Goal: Task Accomplishment & Management: Manage account settings

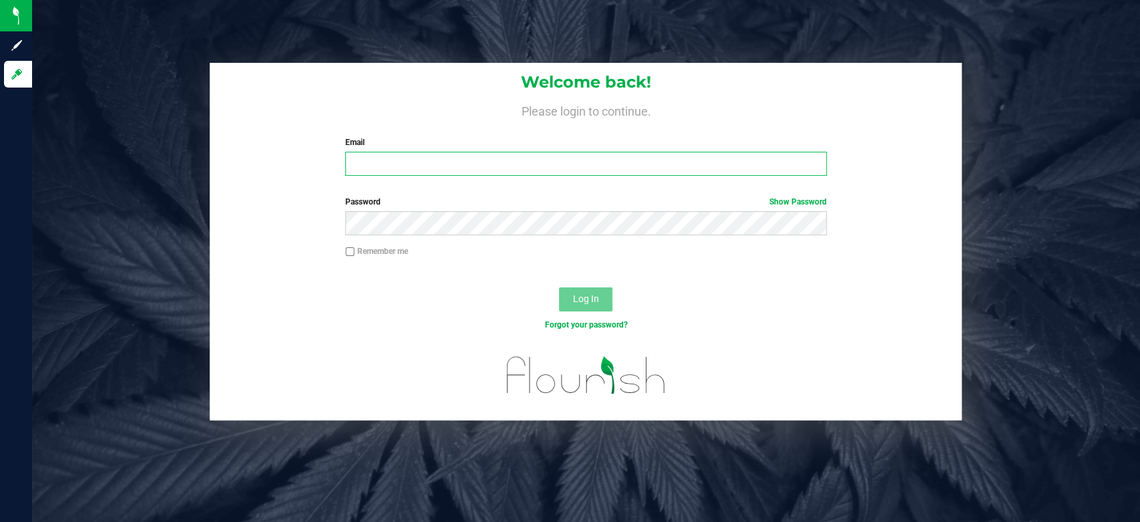
click at [518, 171] on input "Email" at bounding box center [585, 164] width 481 height 24
type input "[EMAIL_ADDRESS][DOMAIN_NAME]"
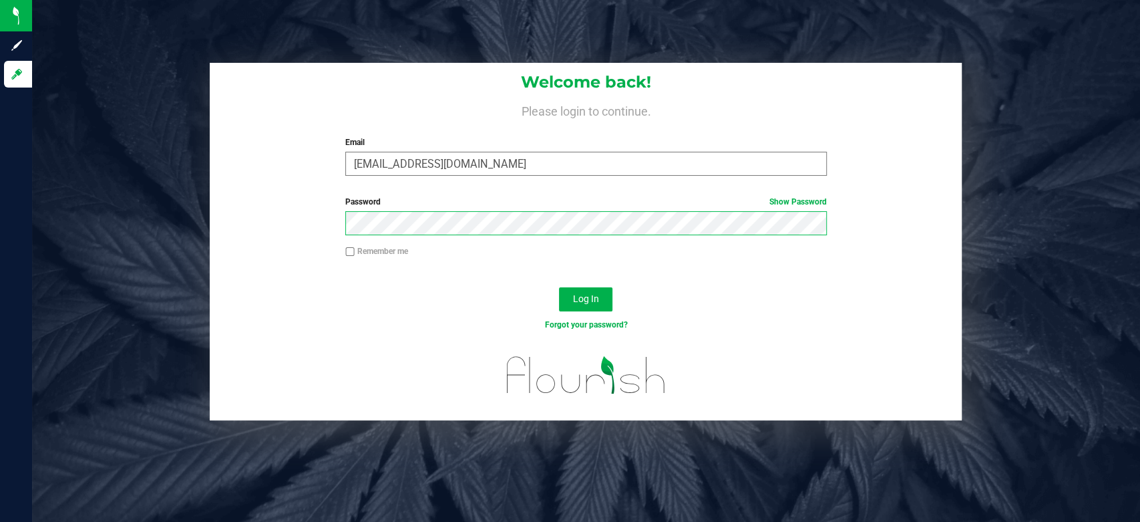
click at [559, 287] on button "Log In" at bounding box center [585, 299] width 53 height 24
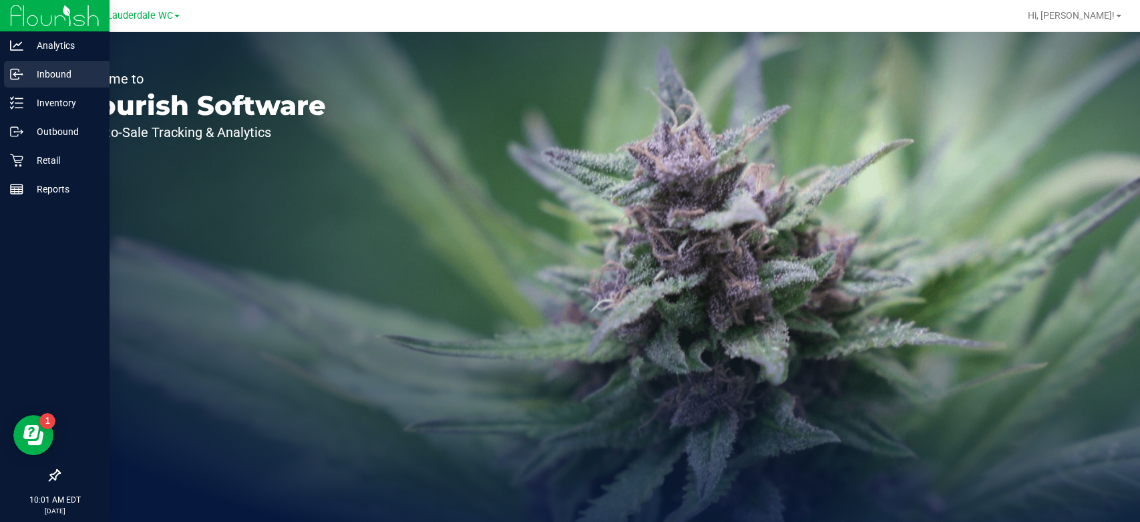
click at [37, 73] on p "Inbound" at bounding box center [63, 74] width 80 height 16
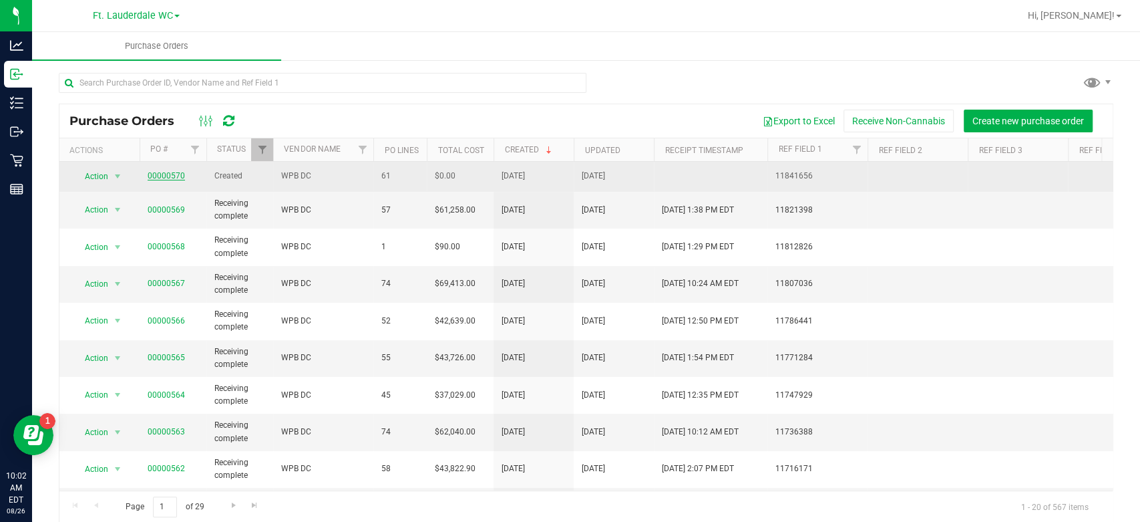
click at [174, 172] on link "00000570" at bounding box center [166, 175] width 37 height 9
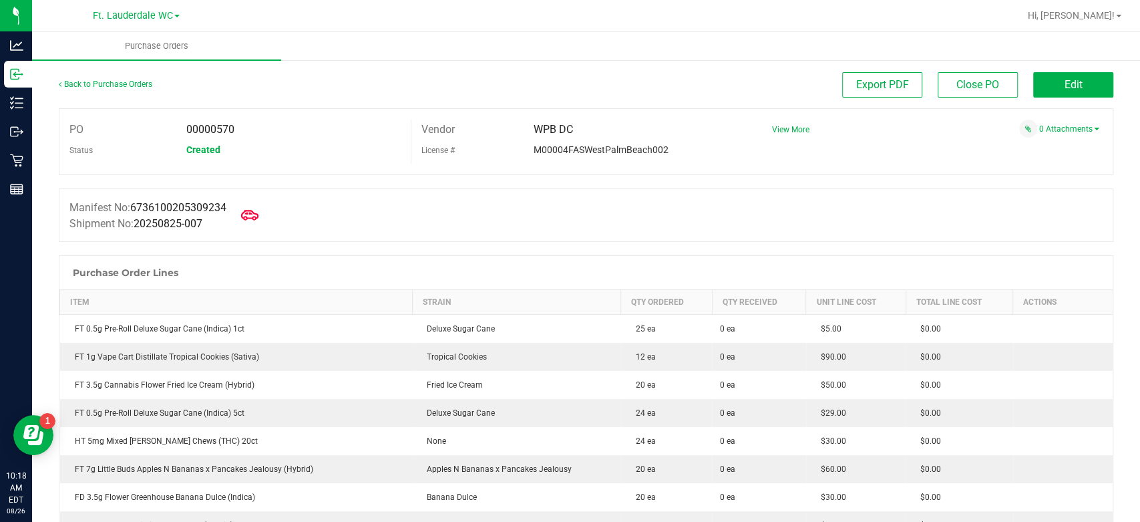
click at [258, 217] on icon at bounding box center [249, 214] width 17 height 17
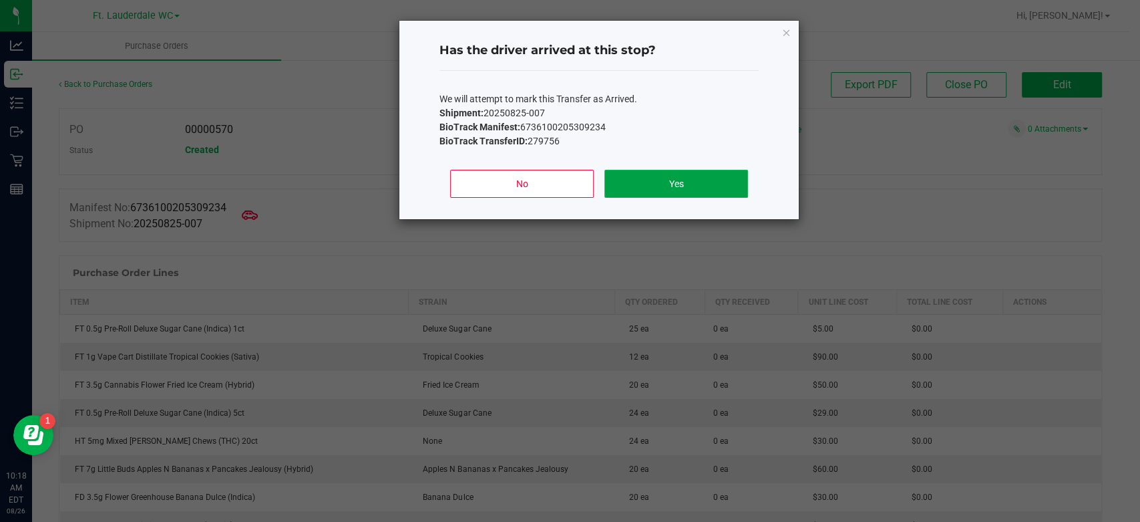
click at [702, 190] on button "Yes" at bounding box center [676, 184] width 144 height 28
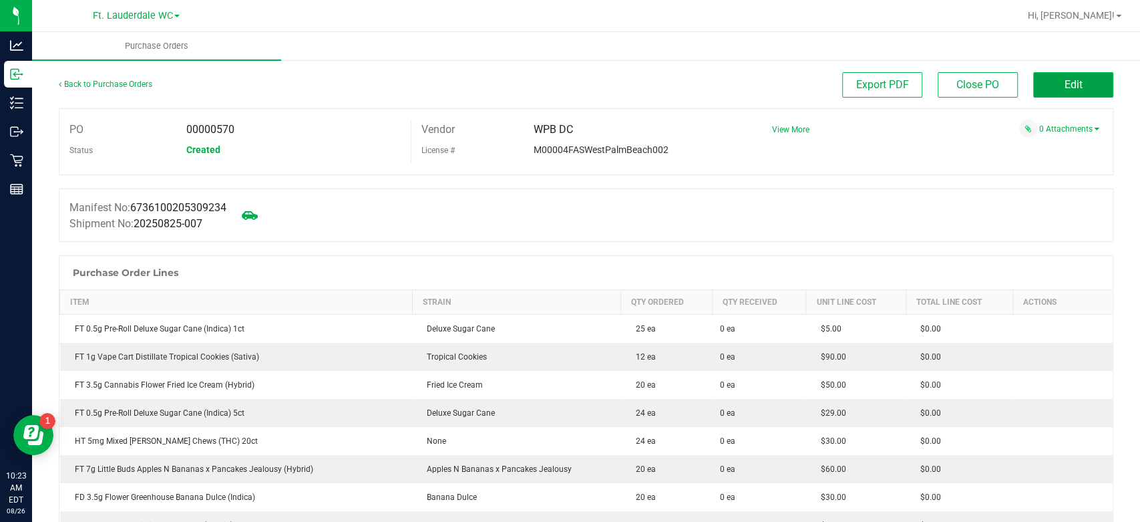
click at [1086, 81] on button "Edit" at bounding box center [1073, 84] width 80 height 25
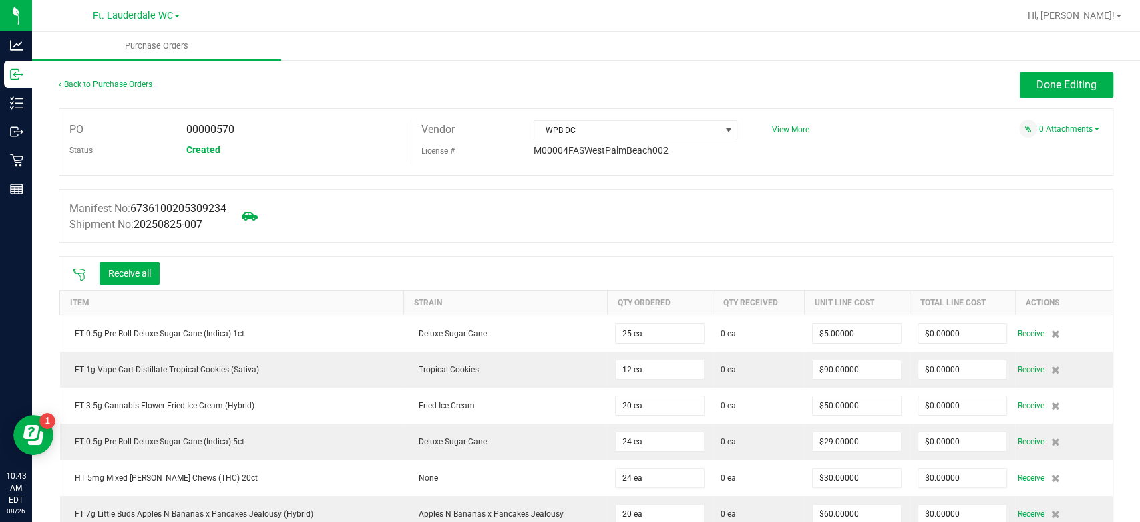
click at [75, 274] on icon at bounding box center [79, 274] width 13 height 13
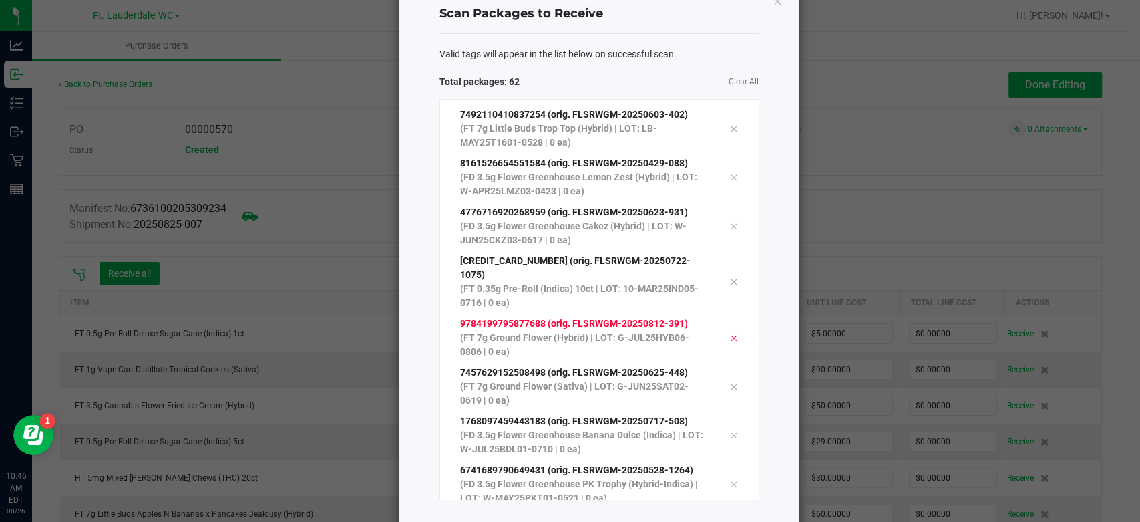
scroll to position [91, 0]
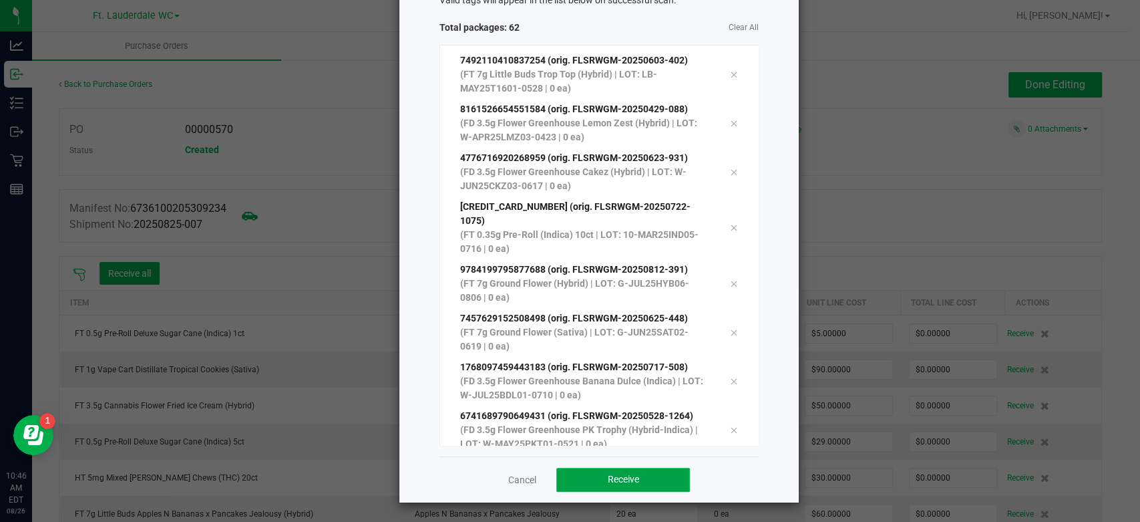
click at [637, 475] on button "Receive" at bounding box center [623, 479] width 134 height 24
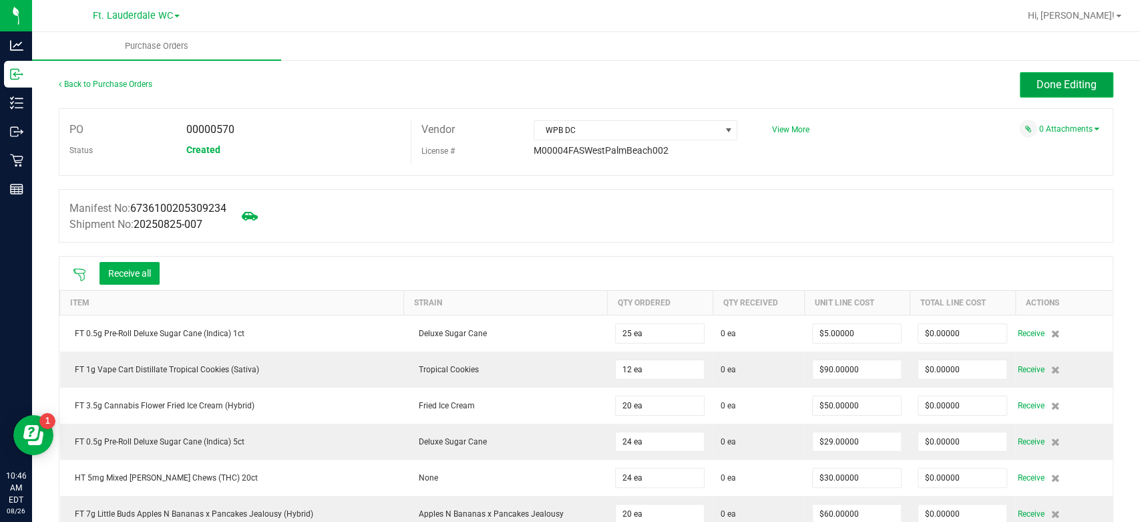
click at [1041, 86] on span "Done Editing" at bounding box center [1066, 84] width 60 height 13
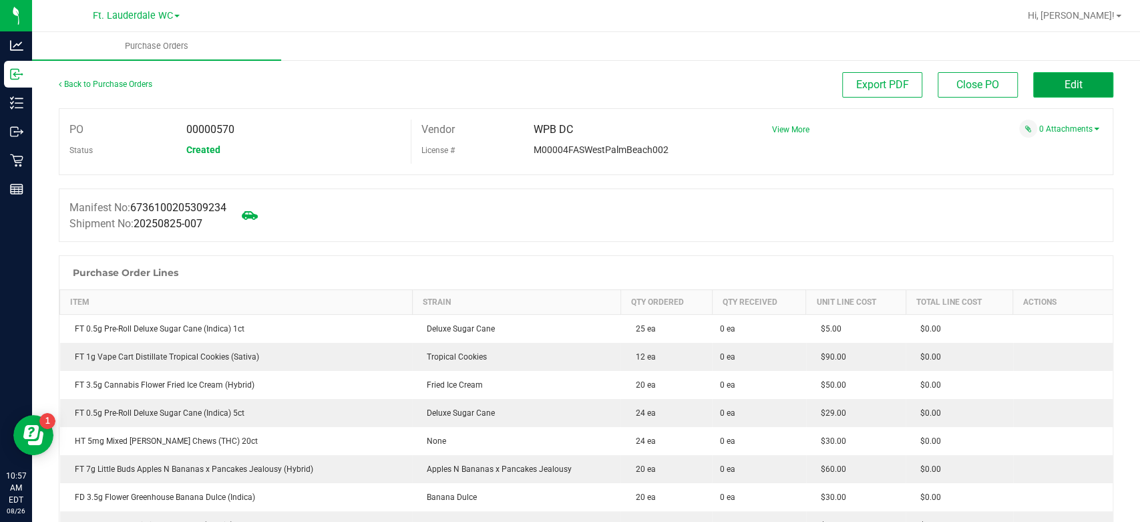
click at [1068, 83] on span "Edit" at bounding box center [1073, 84] width 18 height 13
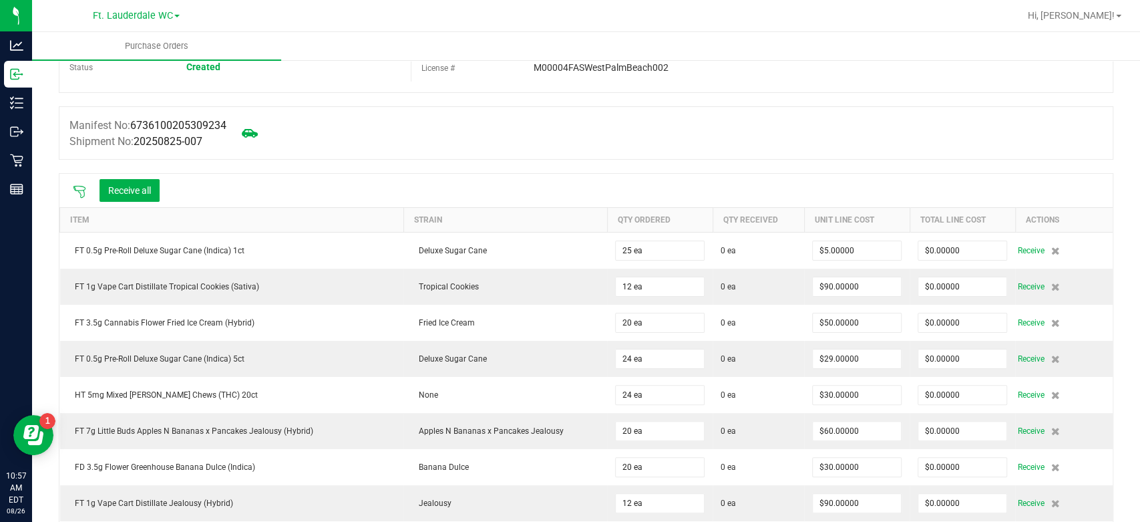
scroll to position [74, 0]
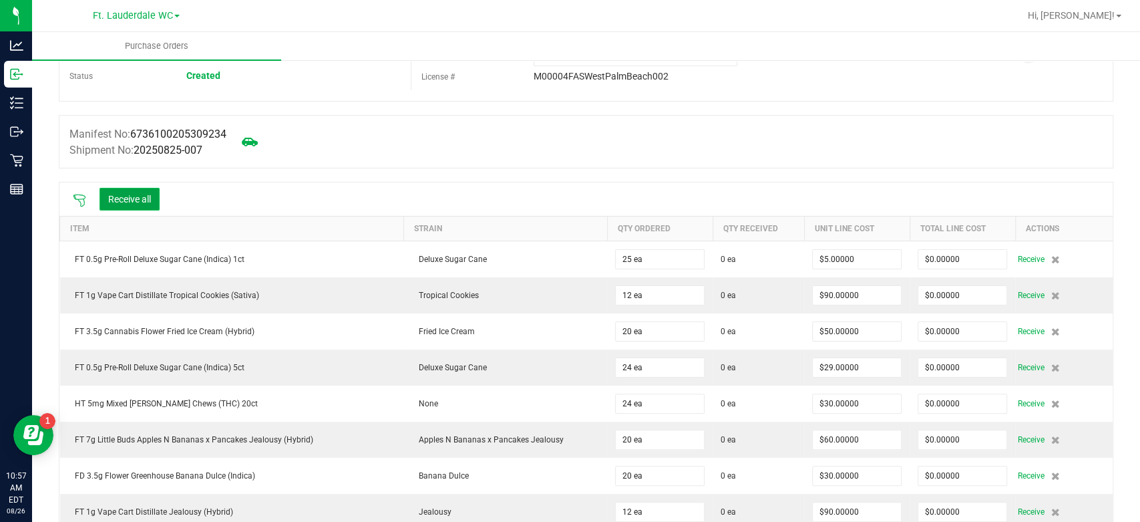
click at [134, 193] on button "Receive all" at bounding box center [129, 199] width 60 height 23
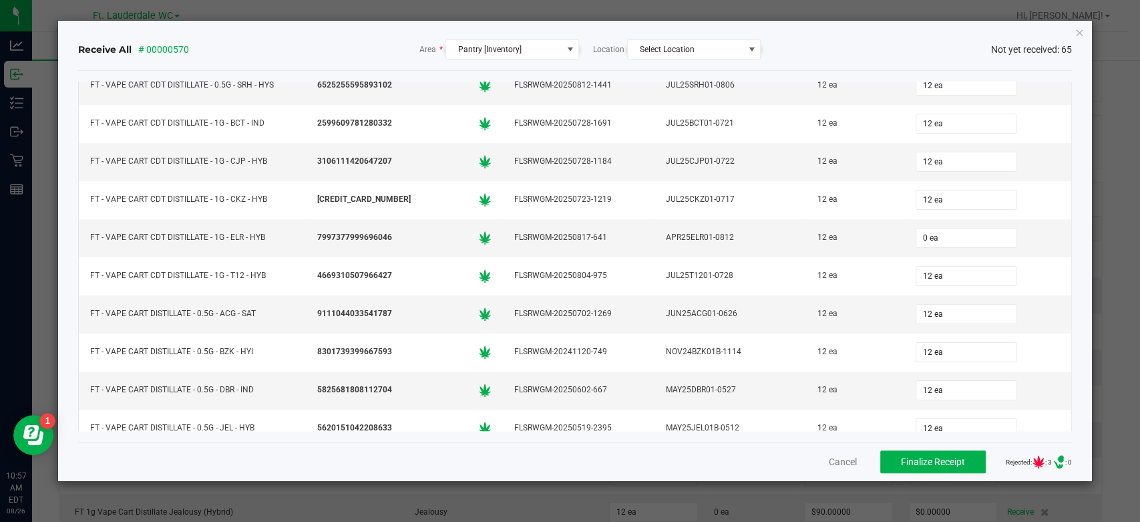
scroll to position [1410, 0]
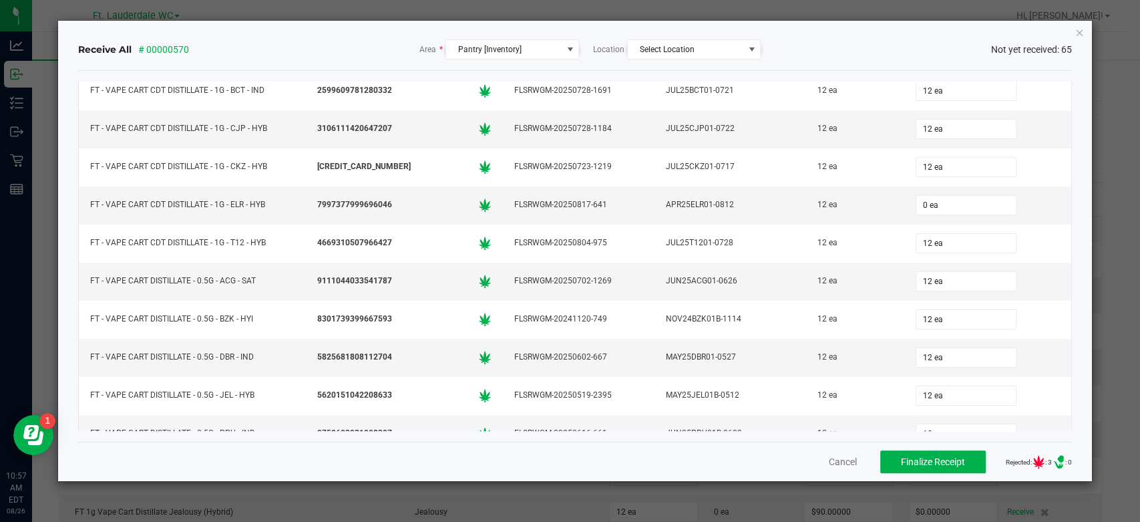
click at [846, 461] on div "Cancel Finalize Receipt Rejected: : 3 .st0{ } : 0" at bounding box center [575, 460] width 994 height 39
click at [839, 462] on button "Cancel" at bounding box center [843, 461] width 28 height 13
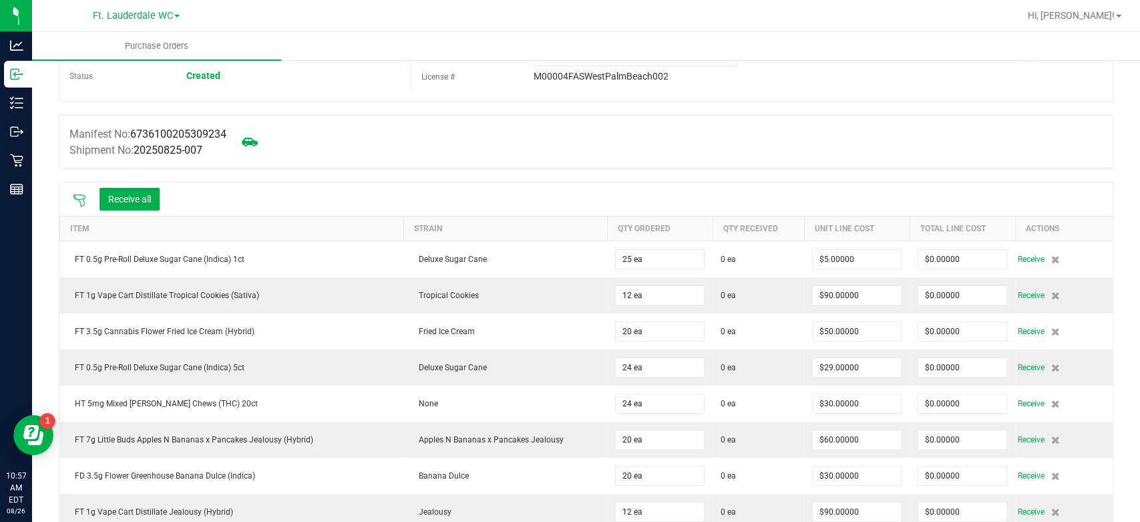
click at [71, 205] on div "Receive all" at bounding box center [116, 199] width 100 height 28
click at [91, 189] on div "Receive all" at bounding box center [116, 199] width 100 height 28
click at [81, 194] on icon at bounding box center [79, 200] width 13 height 13
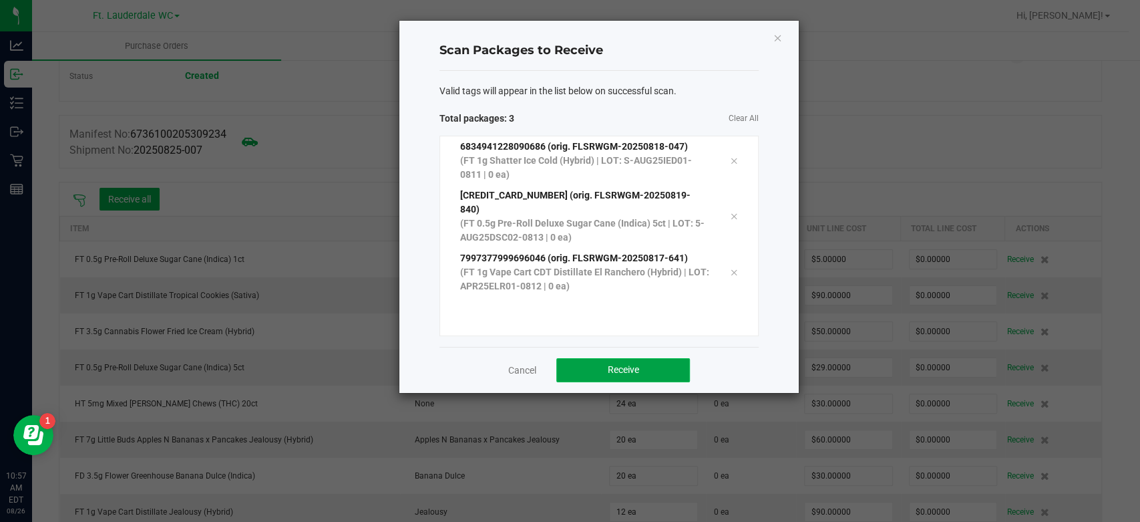
click at [630, 369] on span "Receive" at bounding box center [623, 369] width 31 height 11
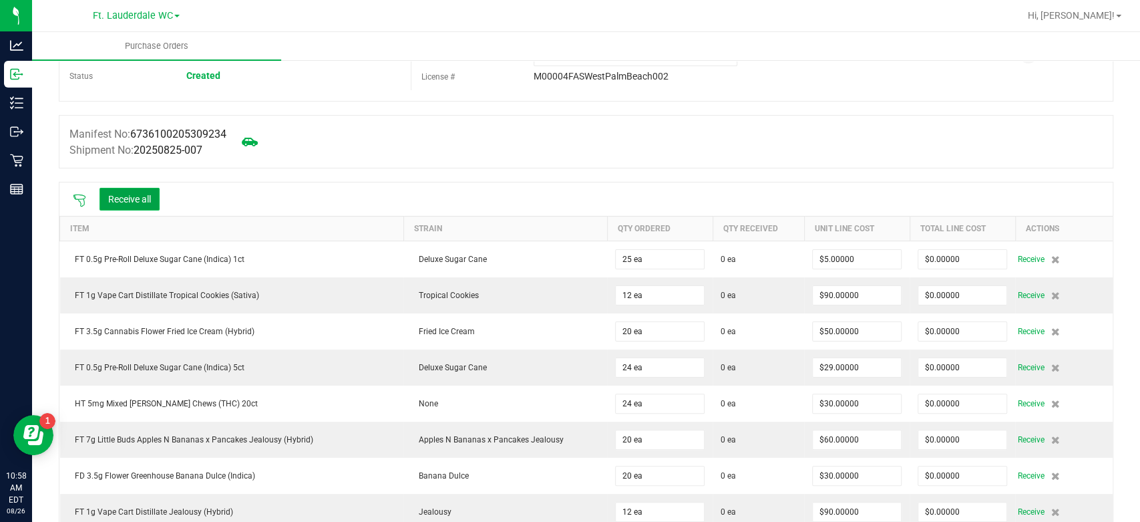
click at [131, 203] on button "Receive all" at bounding box center [129, 199] width 60 height 23
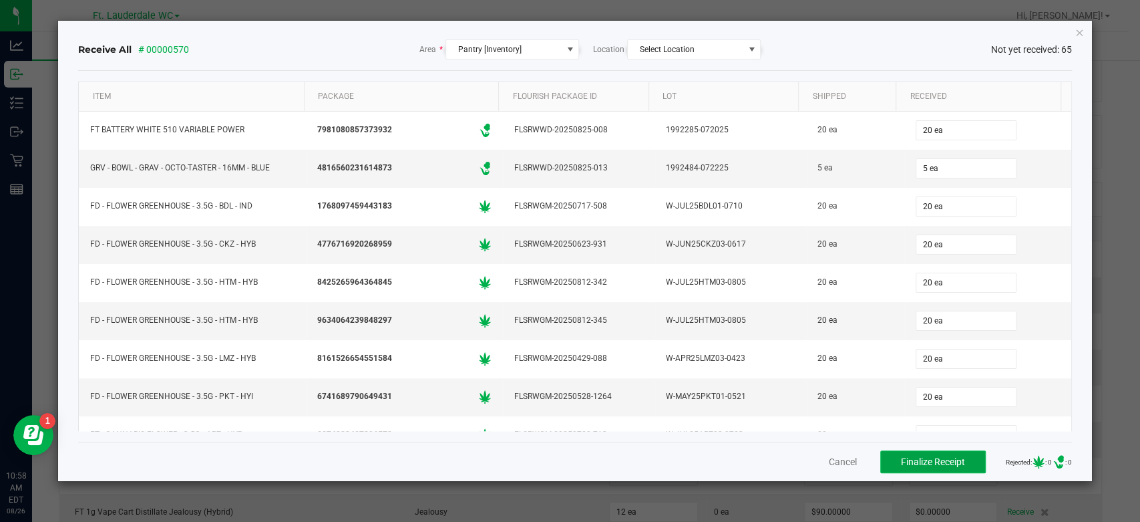
click at [947, 462] on span "Finalize Receipt" at bounding box center [933, 461] width 64 height 11
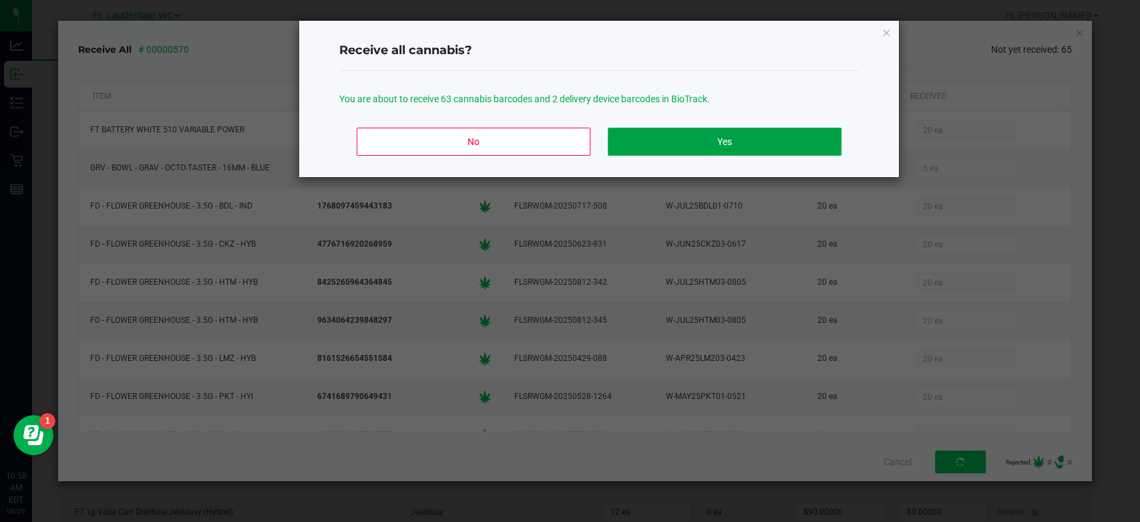
click at [715, 148] on button "Yes" at bounding box center [725, 142] width 234 height 28
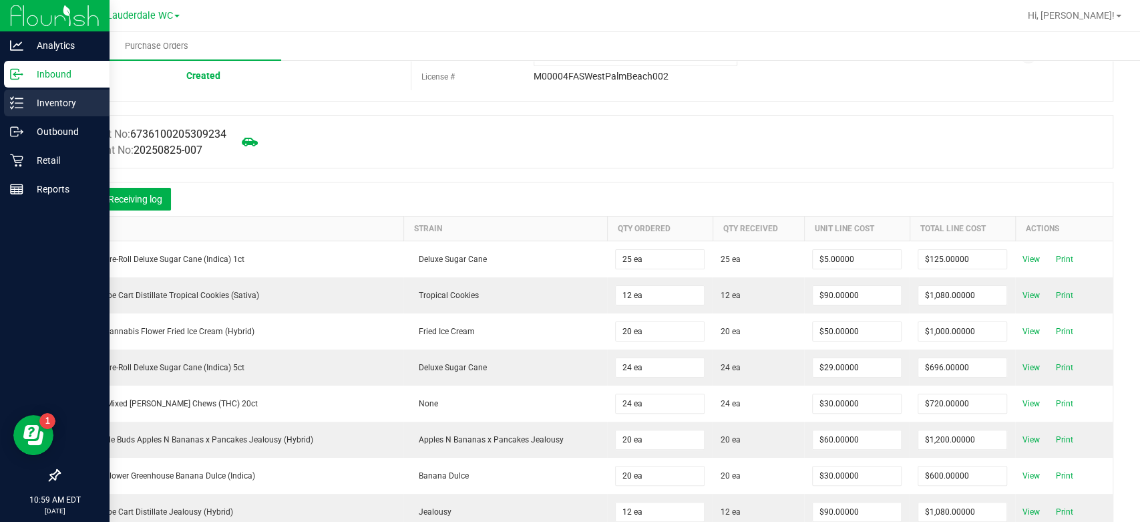
click at [18, 96] on icon at bounding box center [16, 102] width 13 height 13
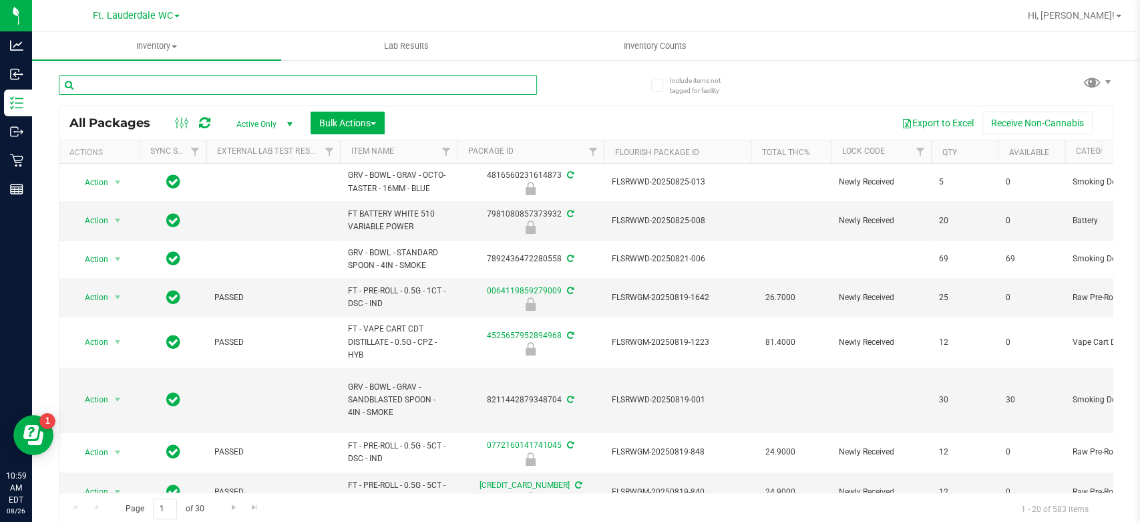
click at [282, 86] on input "text" at bounding box center [298, 85] width 478 height 20
click at [317, 120] on button "Bulk Actions" at bounding box center [348, 123] width 74 height 23
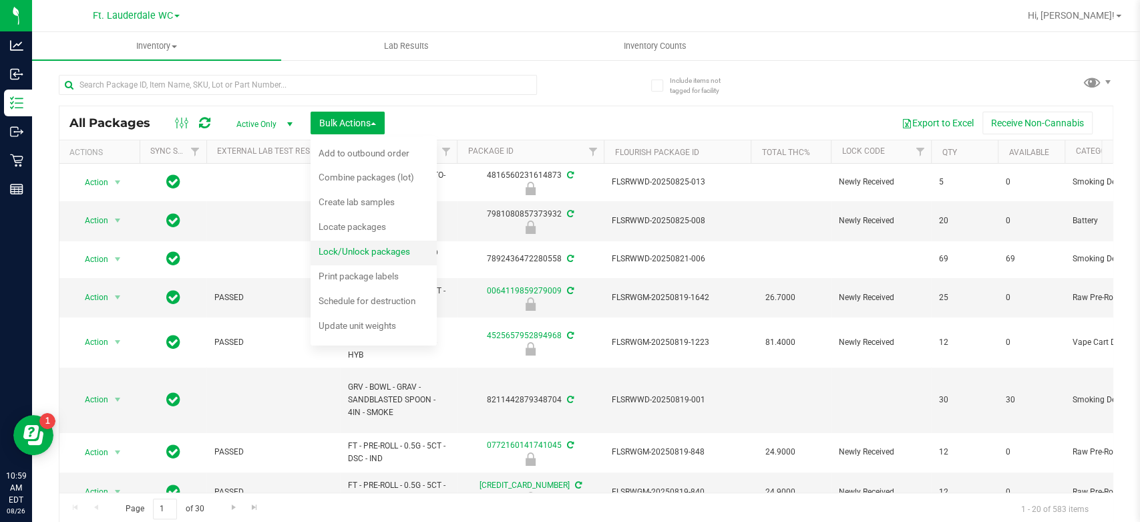
click at [323, 254] on span "Lock/Unlock packages" at bounding box center [364, 251] width 91 height 11
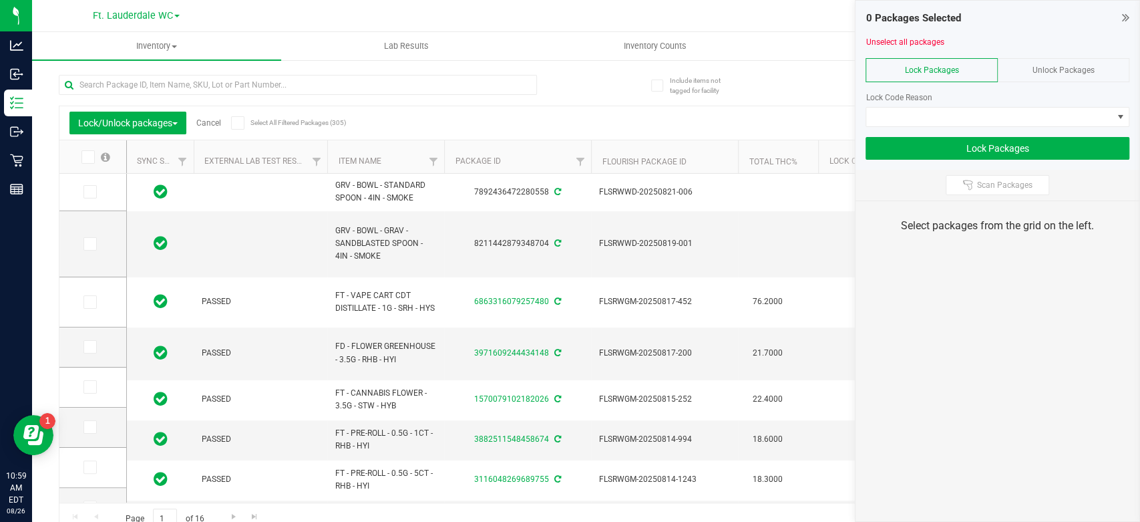
click at [1097, 68] on div "Unlock Packages" at bounding box center [1064, 70] width 132 height 24
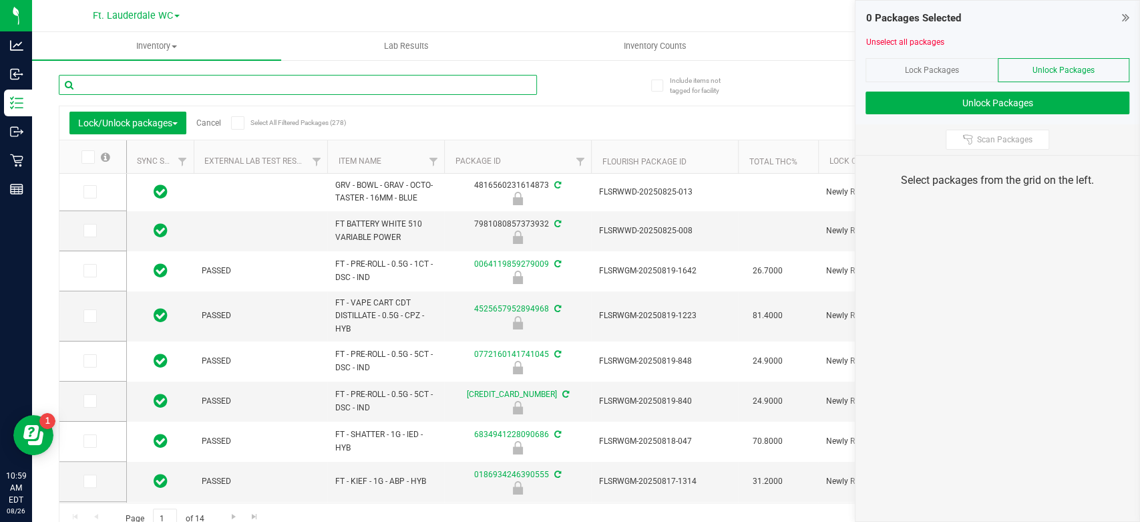
click at [230, 90] on input "text" at bounding box center [298, 85] width 478 height 20
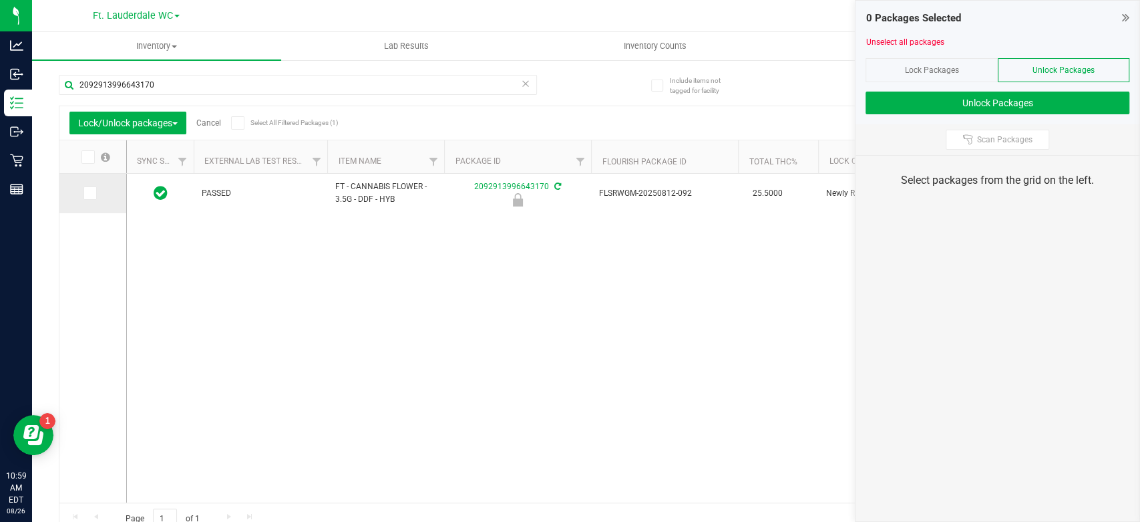
click at [93, 189] on span at bounding box center [89, 192] width 13 height 13
click at [0, 0] on input "checkbox" at bounding box center [0, 0] width 0 height 0
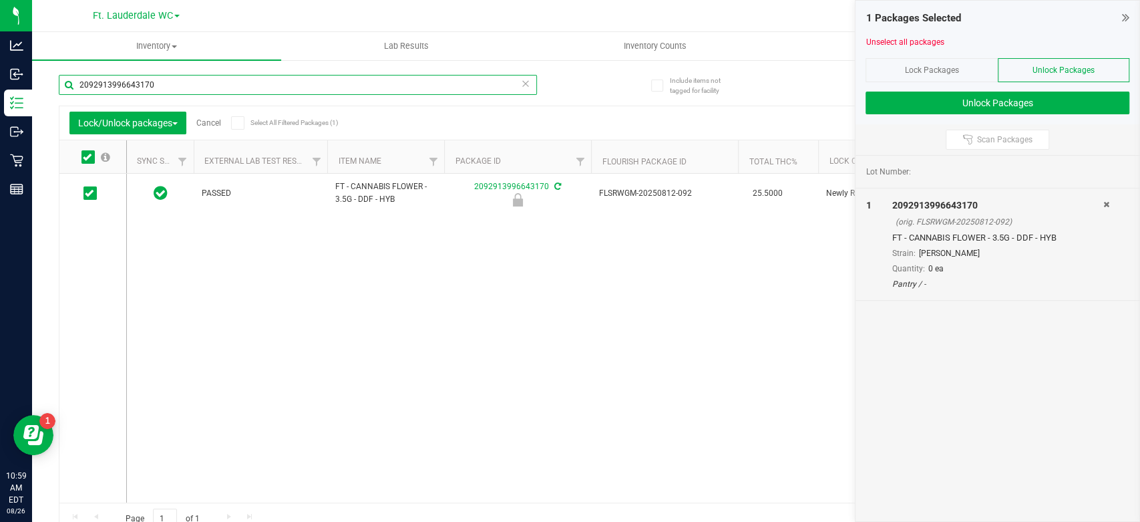
click at [208, 86] on input "2092913996643170" at bounding box center [298, 85] width 478 height 20
type input "0489141899107287"
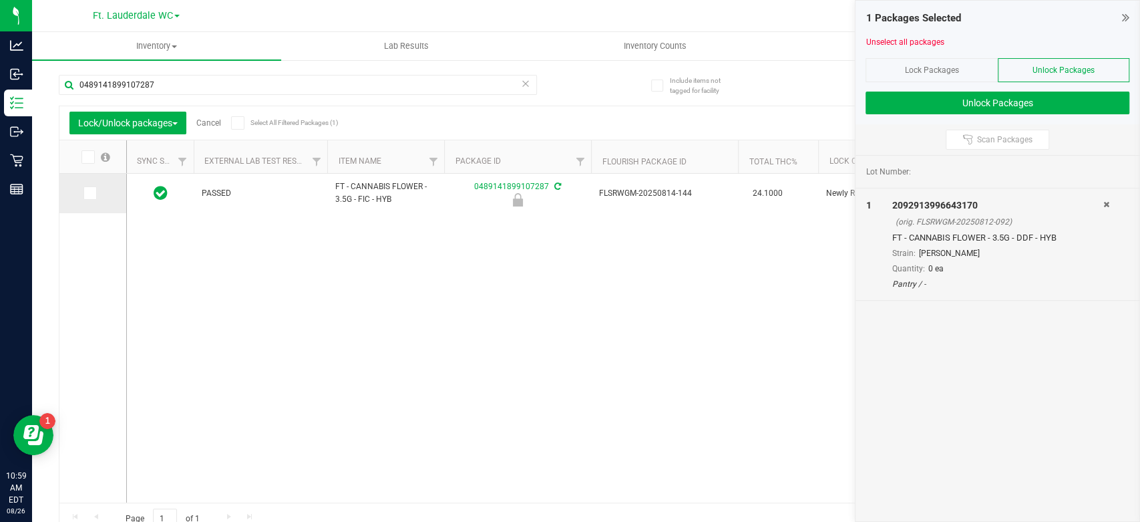
click at [81, 194] on td at bounding box center [92, 193] width 67 height 39
click at [85, 193] on icon at bounding box center [89, 193] width 9 height 0
click at [0, 0] on input "checkbox" at bounding box center [0, 0] width 0 height 0
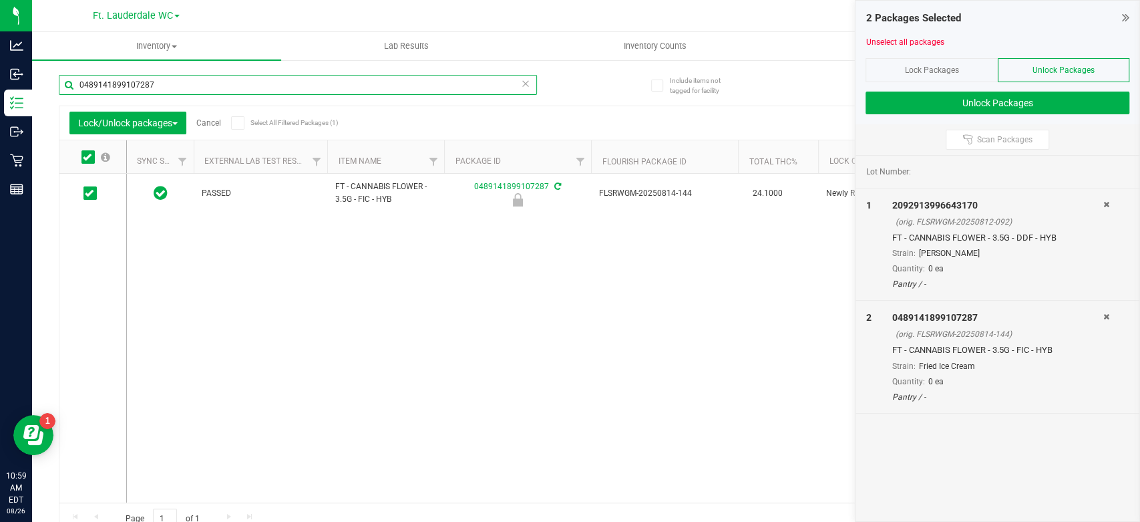
click at [257, 89] on input "0489141899107287" at bounding box center [298, 85] width 478 height 20
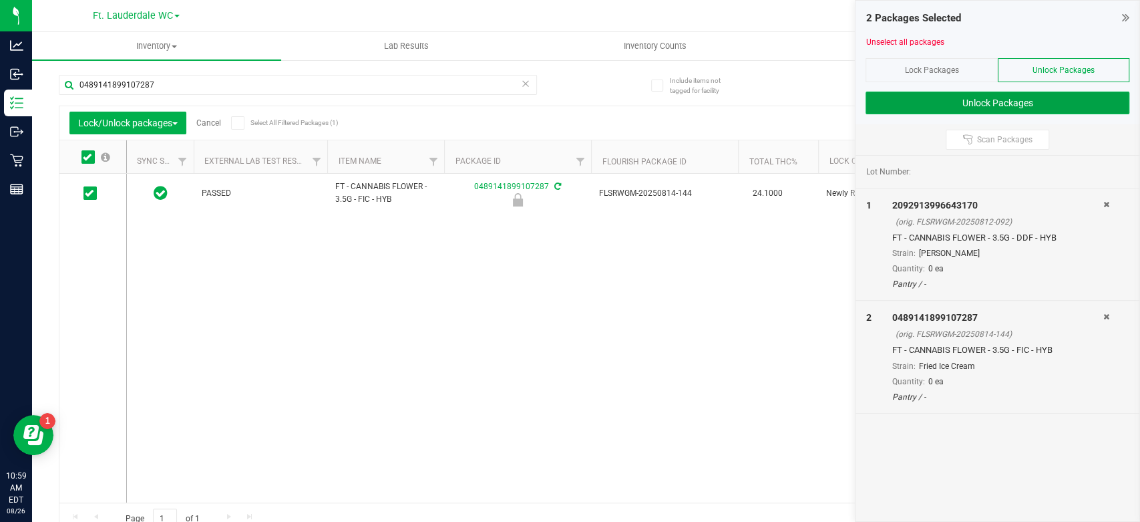
click at [973, 99] on button "Unlock Packages" at bounding box center [997, 102] width 264 height 23
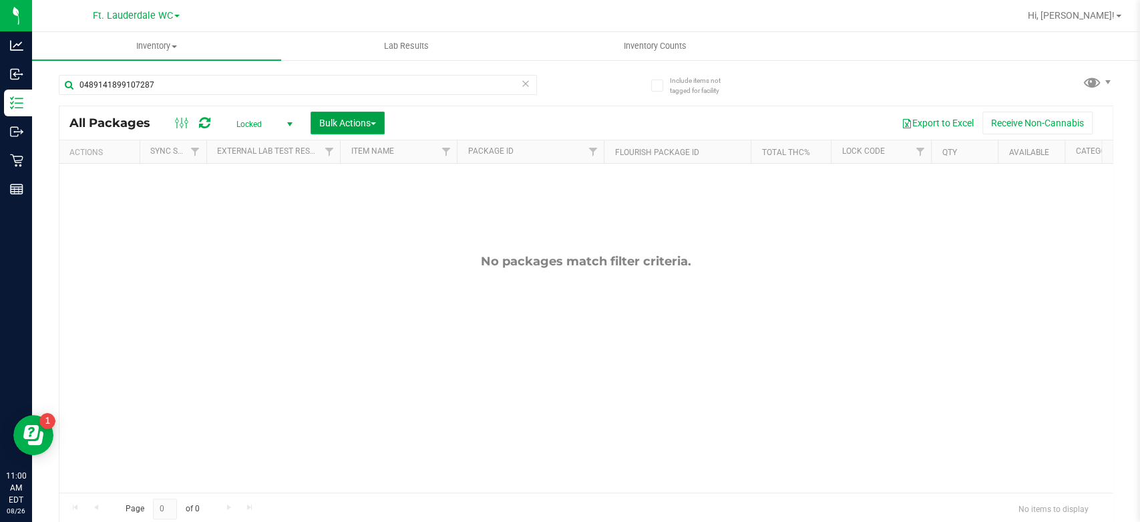
click at [313, 116] on button "Bulk Actions" at bounding box center [348, 123] width 74 height 23
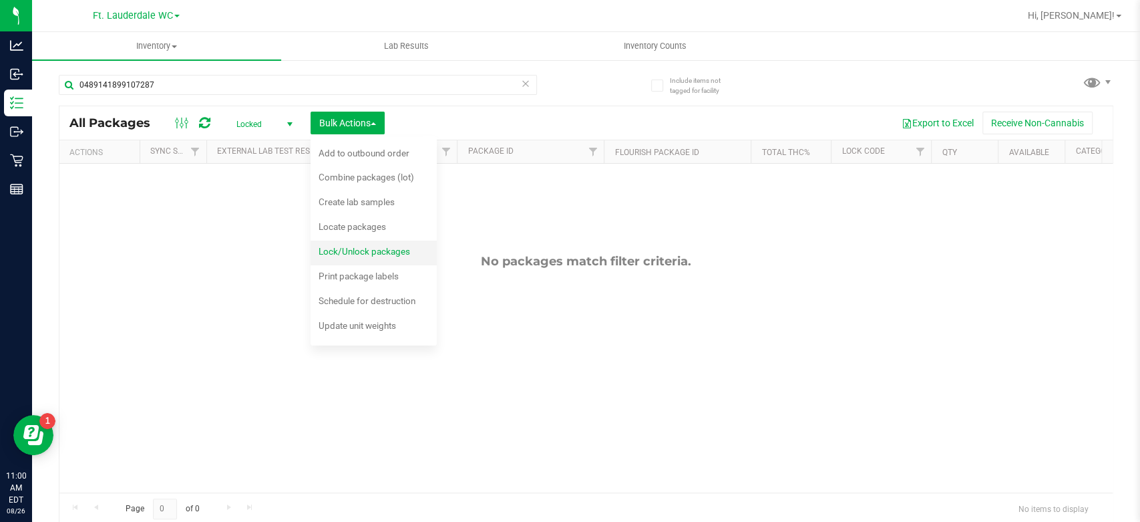
click at [352, 256] on div "Lock/Unlock packages" at bounding box center [374, 252] width 110 height 21
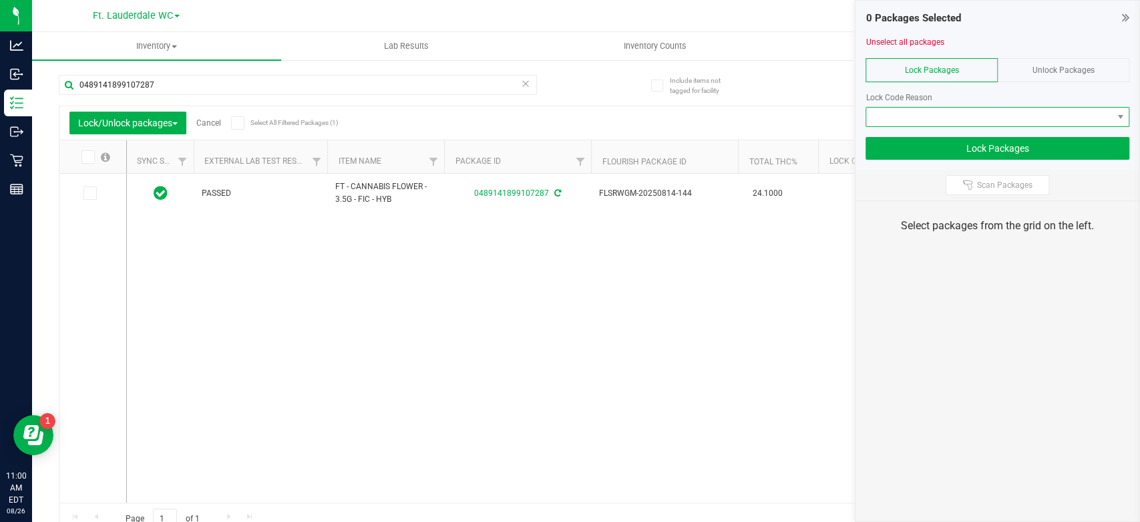
click at [877, 112] on span at bounding box center [989, 117] width 246 height 19
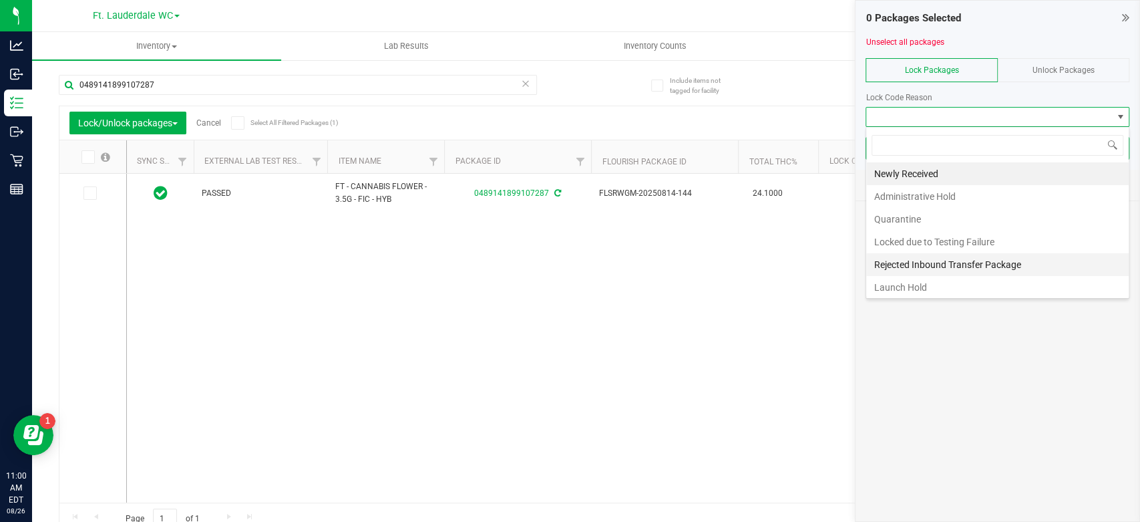
scroll to position [1, 0]
click at [888, 290] on li "Launch Hold" at bounding box center [997, 285] width 262 height 23
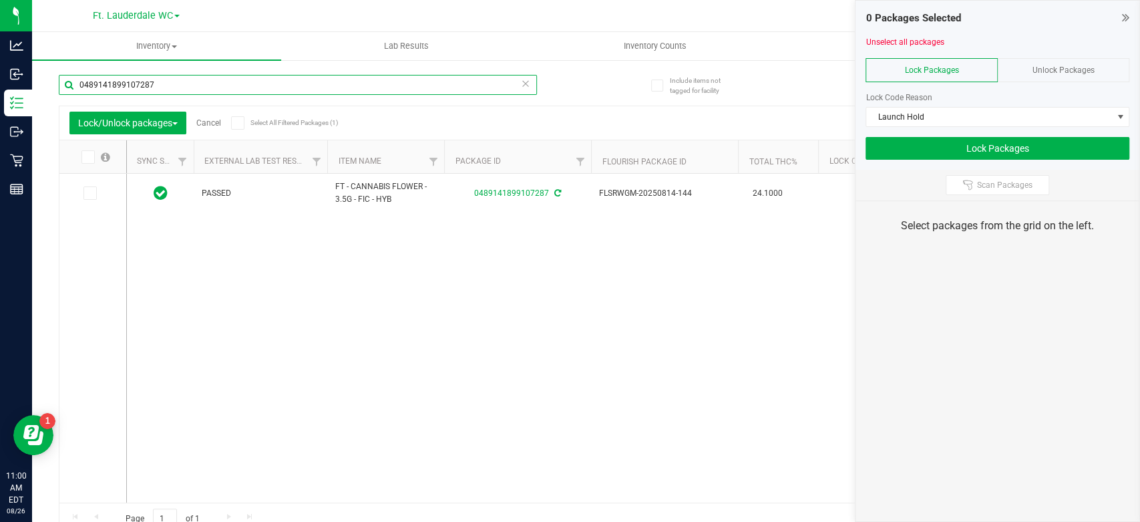
click at [218, 86] on input "0489141899107287" at bounding box center [298, 85] width 478 height 20
click at [89, 193] on icon at bounding box center [89, 193] width 9 height 0
click at [0, 0] on input "checkbox" at bounding box center [0, 0] width 0 height 0
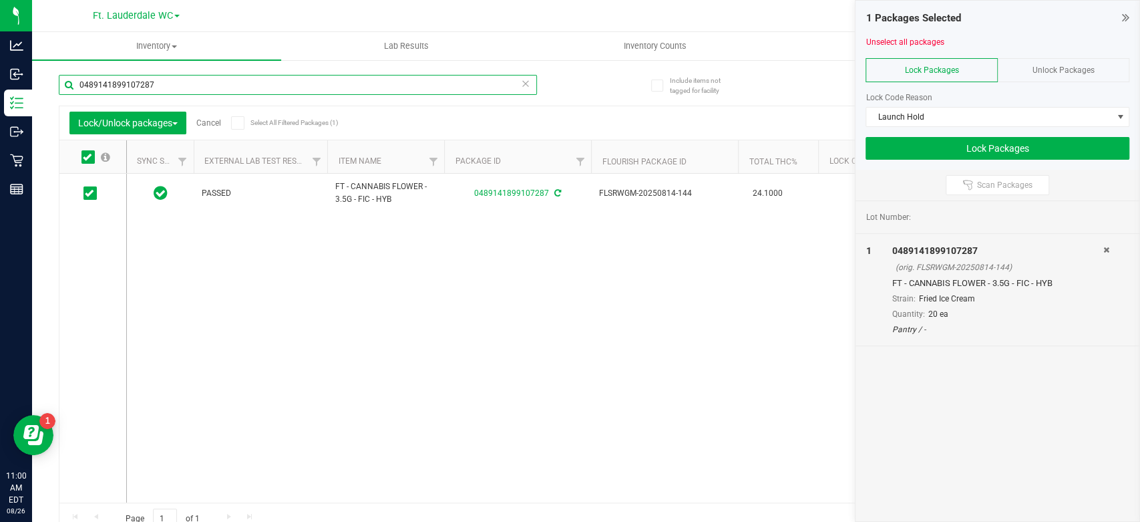
click at [208, 89] on input "0489141899107287" at bounding box center [298, 85] width 478 height 20
type input "2092913996643170"
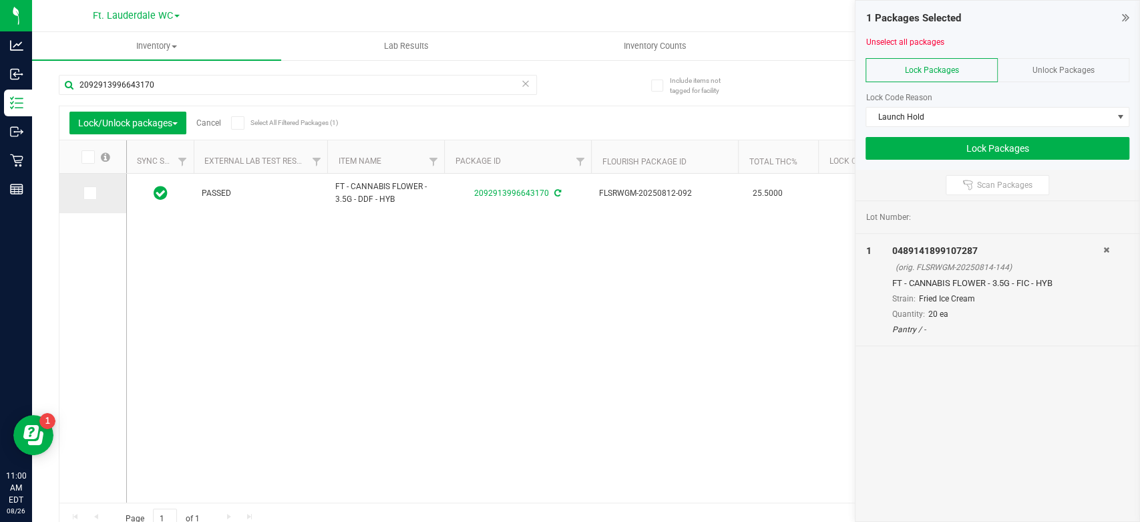
click at [93, 192] on span at bounding box center [89, 192] width 13 height 13
click at [90, 193] on icon at bounding box center [89, 193] width 9 height 0
click at [0, 0] on input "checkbox" at bounding box center [0, 0] width 0 height 0
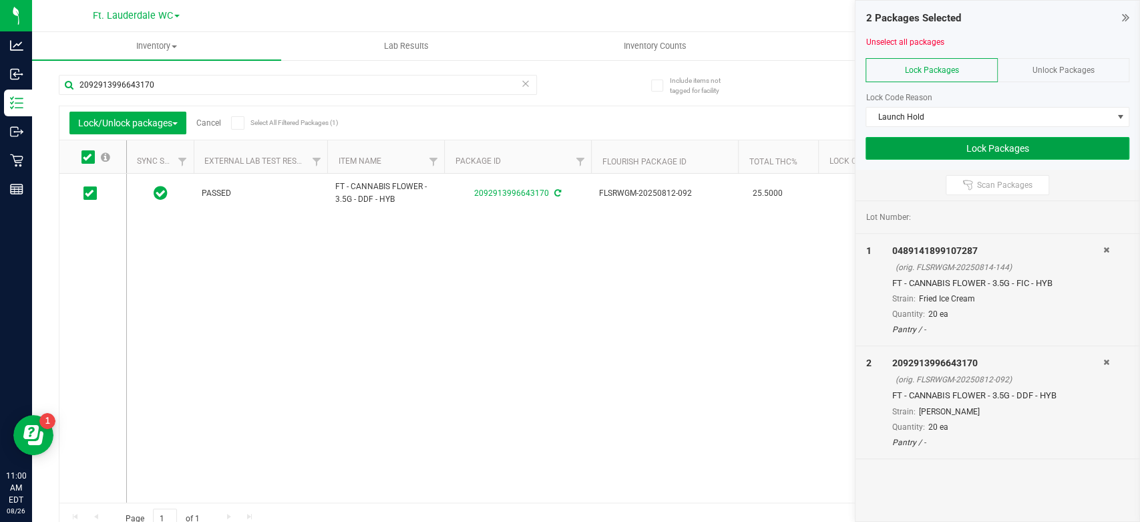
click at [1034, 150] on button "Lock Packages" at bounding box center [997, 148] width 264 height 23
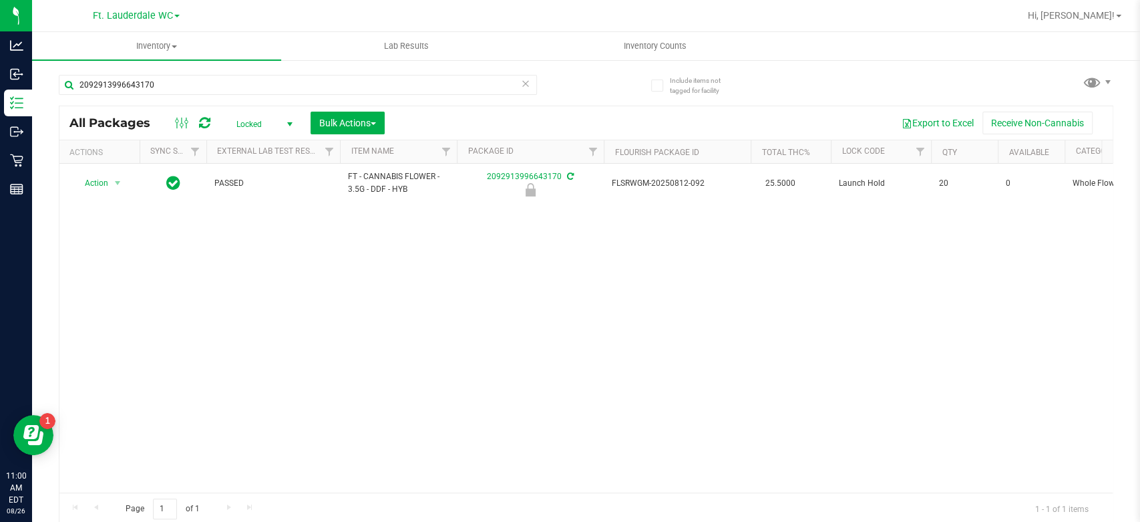
click at [751, 314] on div "Action Action Edit attributes Global inventory Locate package Package audit log…" at bounding box center [585, 328] width 1053 height 329
click at [206, 85] on input "2092913996643170" at bounding box center [298, 85] width 478 height 20
click at [210, 83] on input "2092913996643170" at bounding box center [298, 85] width 478 height 20
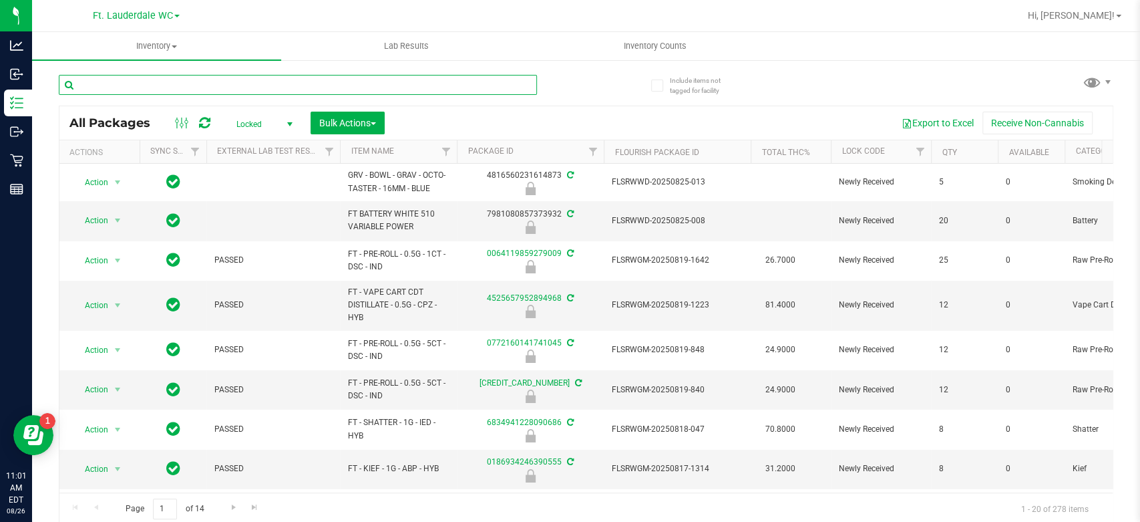
click at [212, 75] on input "text" at bounding box center [298, 85] width 478 height 20
click at [351, 122] on span "Bulk Actions" at bounding box center [347, 123] width 57 height 11
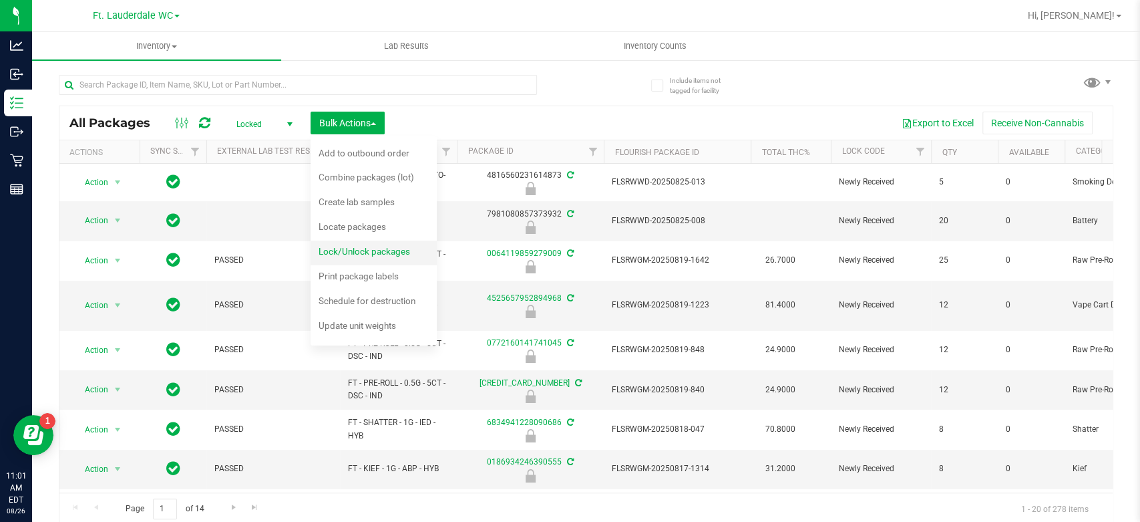
click at [346, 253] on span "Lock/Unlock packages" at bounding box center [364, 251] width 91 height 11
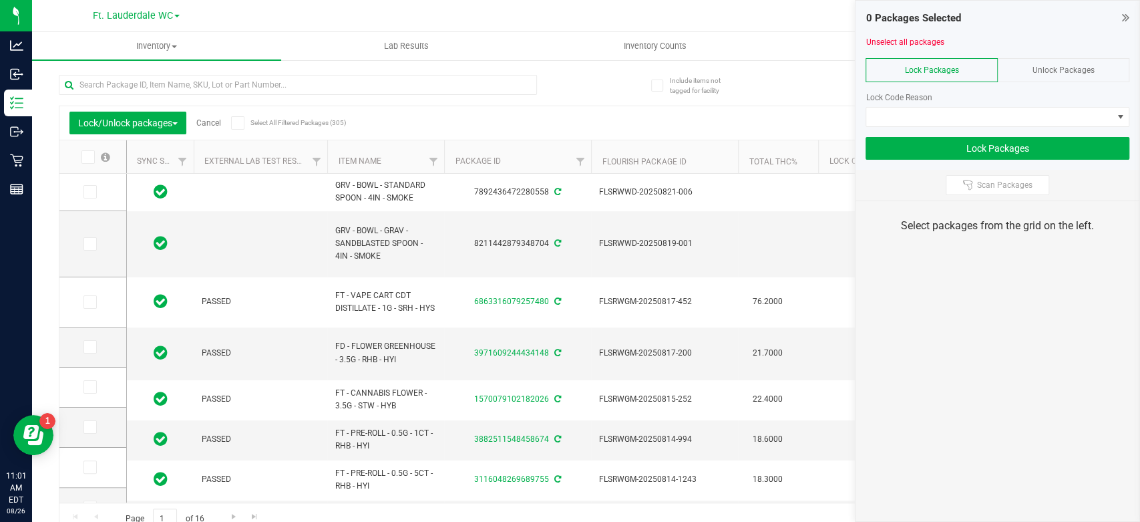
click at [1051, 71] on span "Unlock Packages" at bounding box center [1063, 69] width 62 height 9
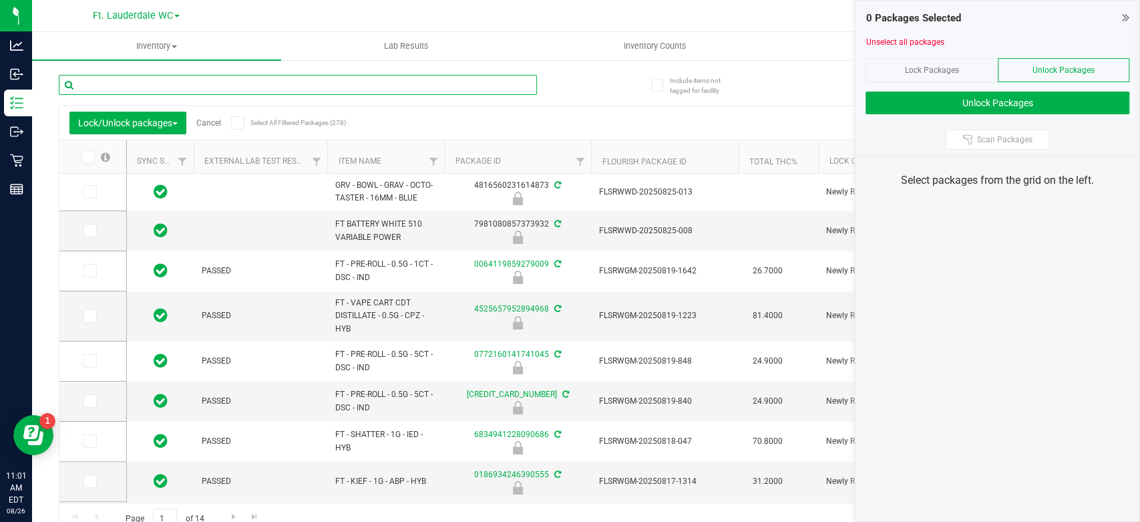
click at [154, 86] on input "text" at bounding box center [298, 85] width 478 height 20
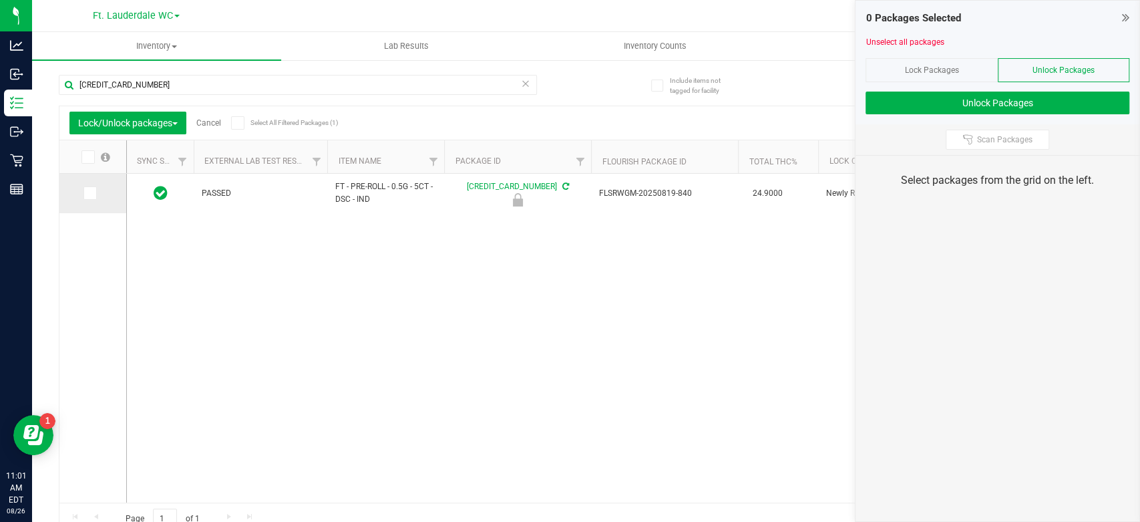
click at [83, 196] on span at bounding box center [89, 192] width 13 height 13
click at [0, 0] on input "checkbox" at bounding box center [0, 0] width 0 height 0
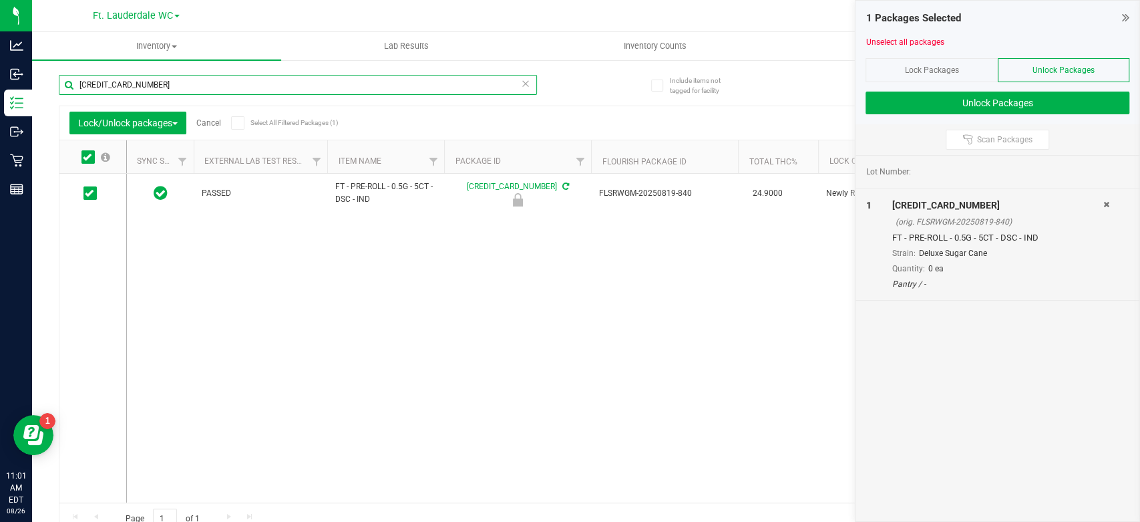
click at [236, 83] on input "[CREDIT_CARD_NUMBER]" at bounding box center [298, 85] width 478 height 20
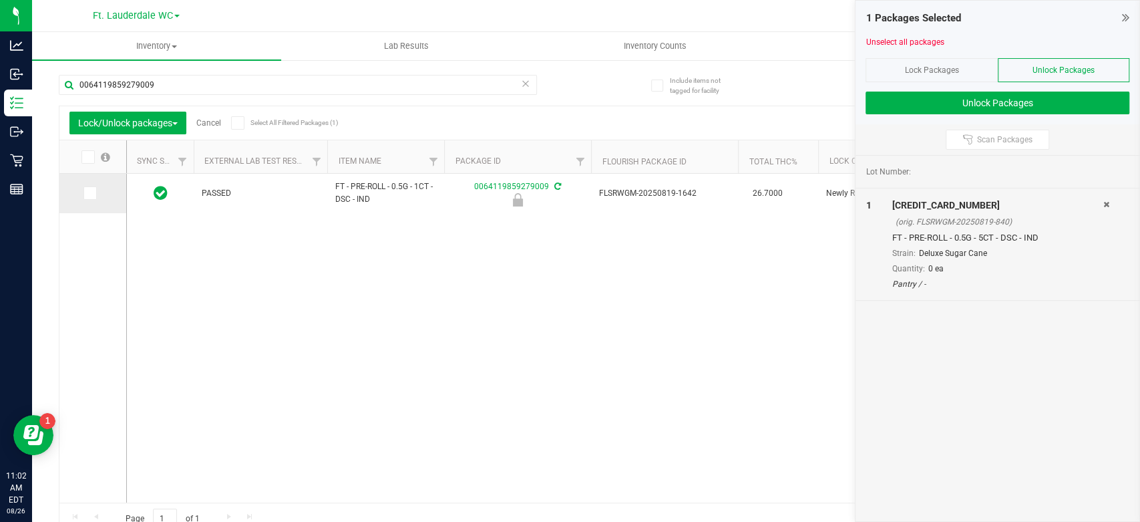
click at [89, 193] on icon at bounding box center [89, 193] width 9 height 0
click at [0, 0] on input "checkbox" at bounding box center [0, 0] width 0 height 0
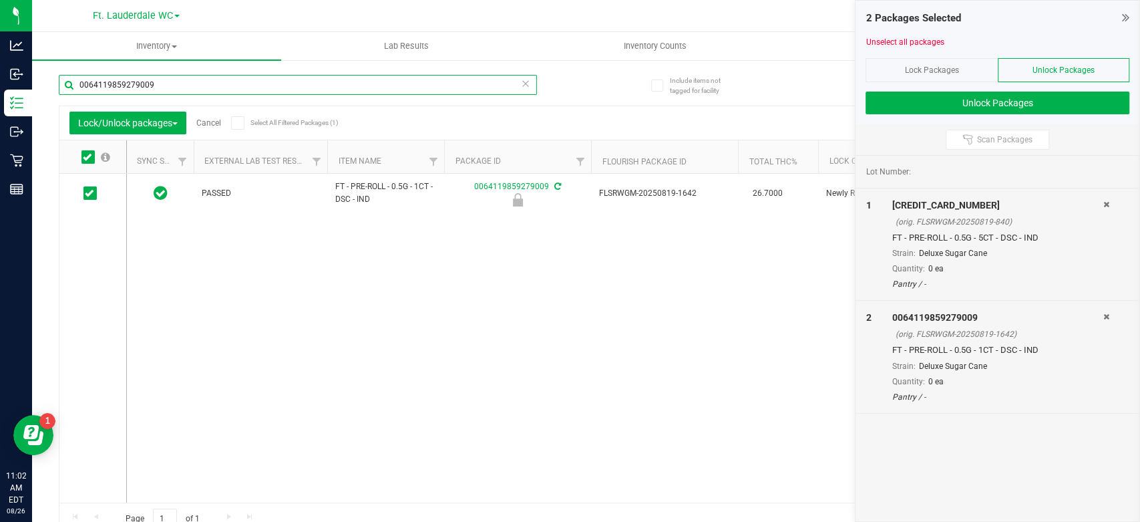
click at [425, 93] on input "0064119859279009" at bounding box center [298, 85] width 478 height 20
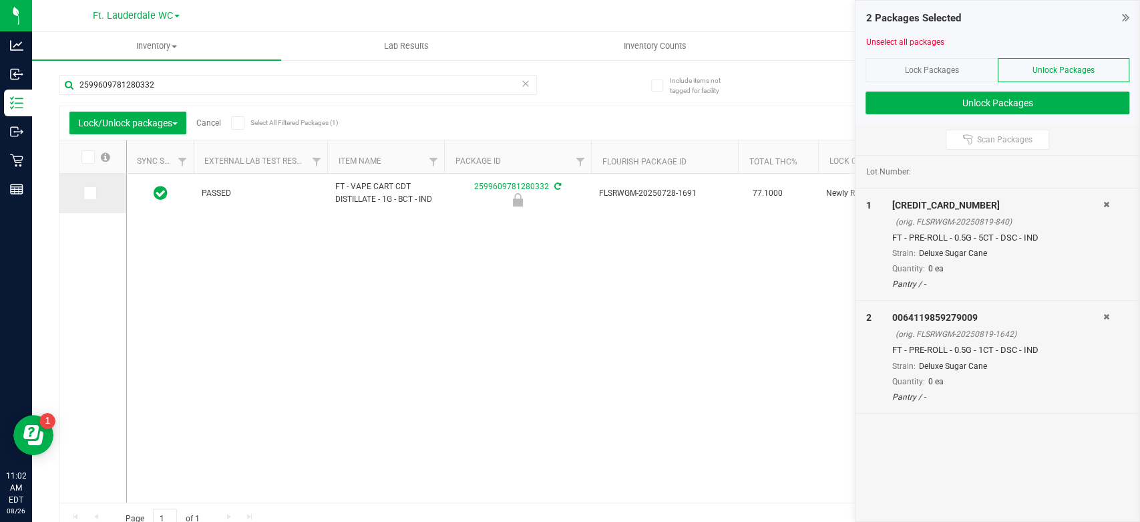
click at [84, 195] on span at bounding box center [89, 192] width 13 height 13
click at [0, 0] on input "checkbox" at bounding box center [0, 0] width 0 height 0
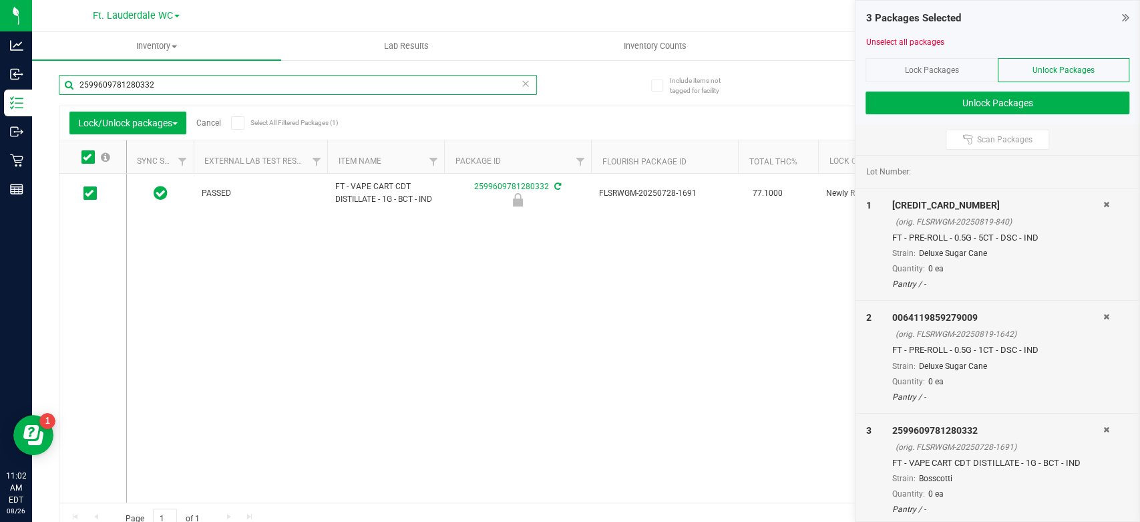
click at [203, 81] on input "2599609781280332" at bounding box center [298, 85] width 478 height 20
click at [203, 80] on input "2599609781280332" at bounding box center [298, 85] width 478 height 20
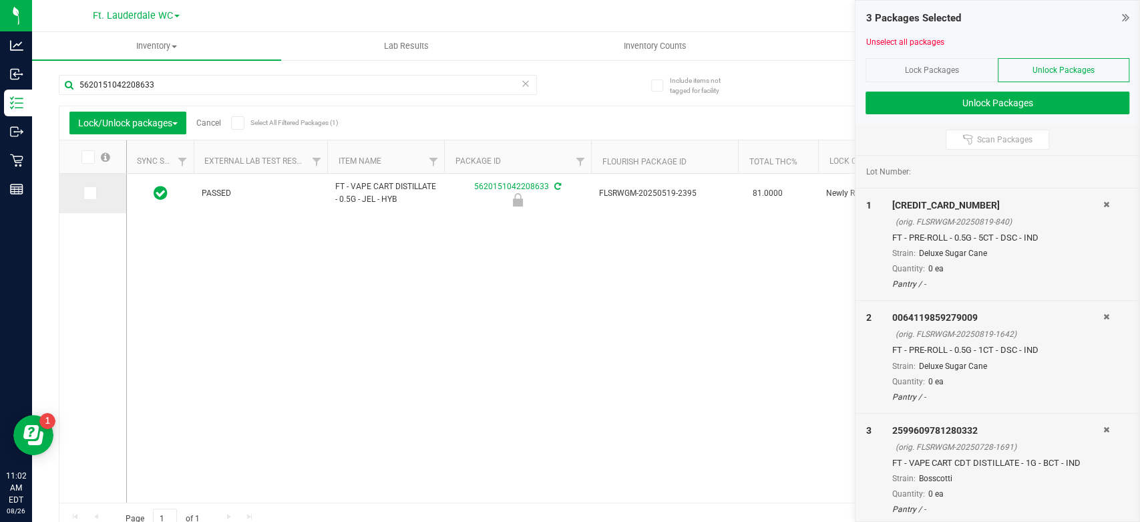
click at [96, 196] on label at bounding box center [92, 192] width 19 height 13
click at [0, 0] on input "checkbox" at bounding box center [0, 0] width 0 height 0
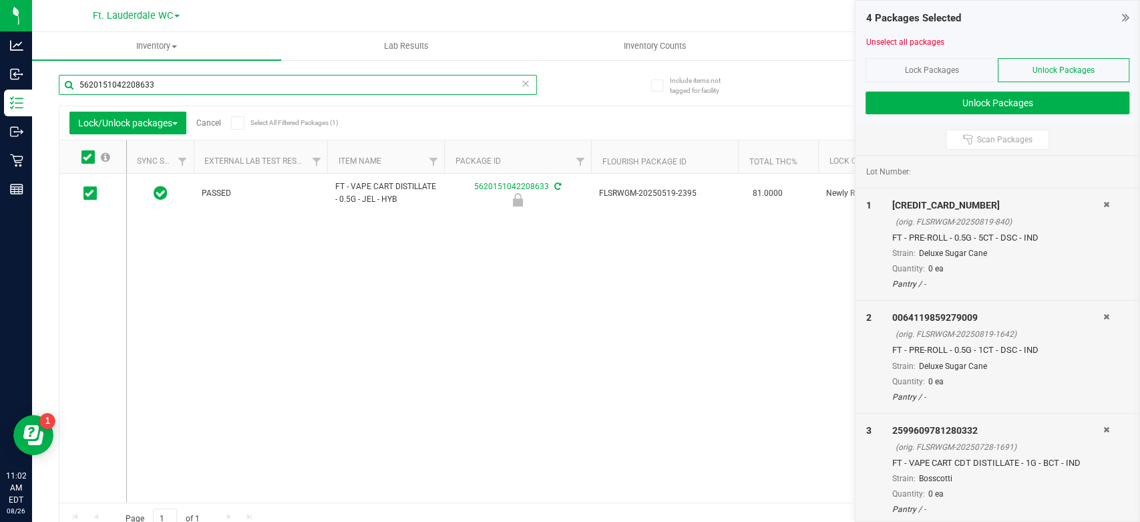
click at [229, 91] on input "5620151042208633" at bounding box center [298, 85] width 478 height 20
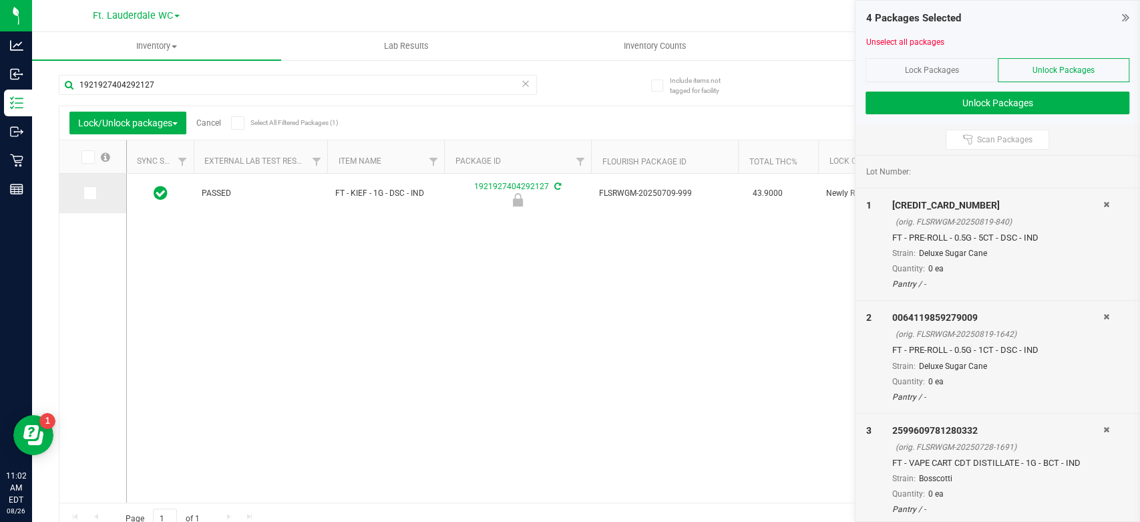
click at [83, 198] on span at bounding box center [89, 192] width 13 height 13
click at [0, 0] on input "checkbox" at bounding box center [0, 0] width 0 height 0
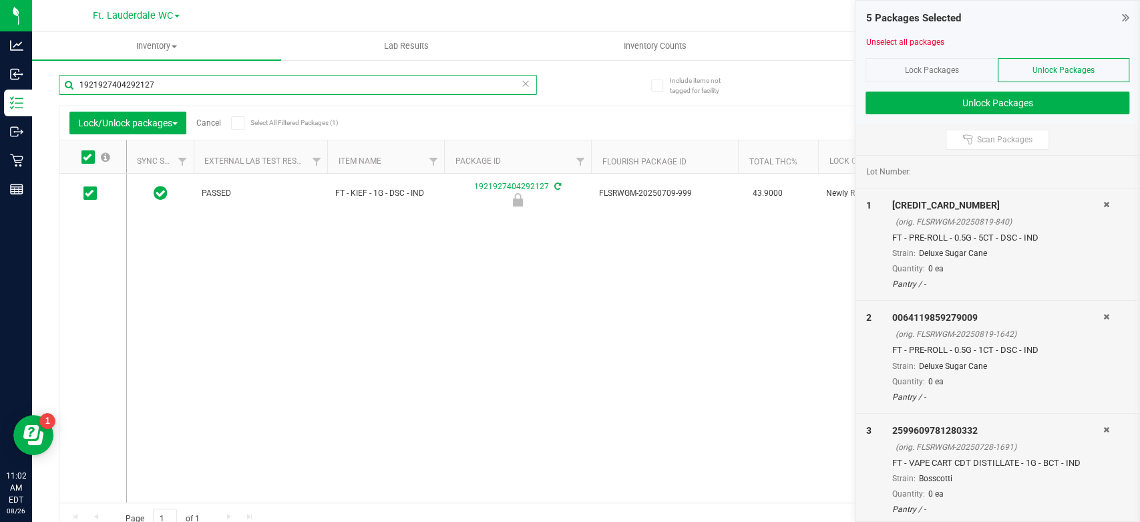
click at [190, 85] on input "1921927404292127" at bounding box center [298, 85] width 478 height 20
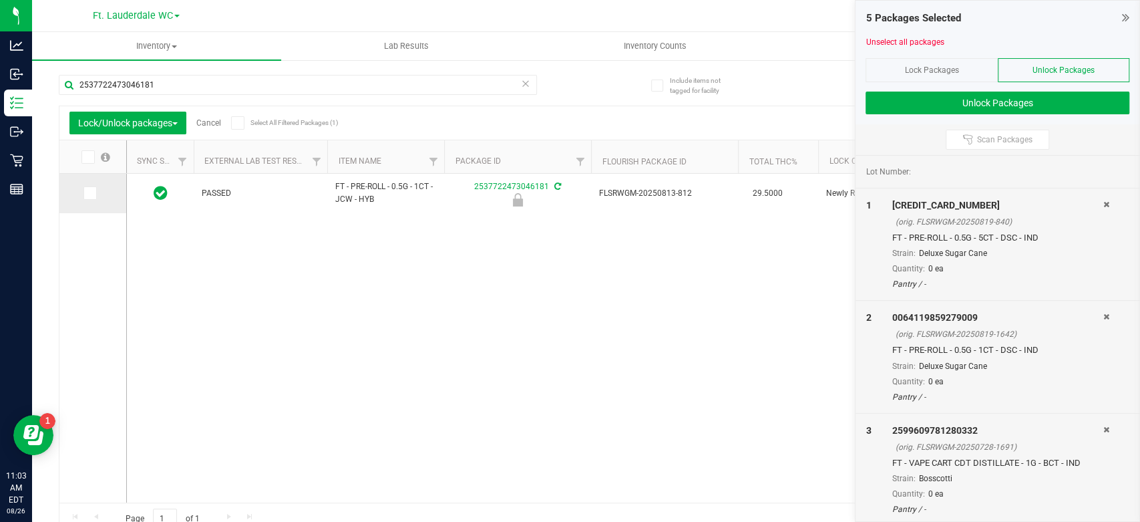
click at [87, 200] on td at bounding box center [92, 193] width 67 height 39
click at [87, 193] on icon at bounding box center [89, 193] width 9 height 0
click at [0, 0] on input "checkbox" at bounding box center [0, 0] width 0 height 0
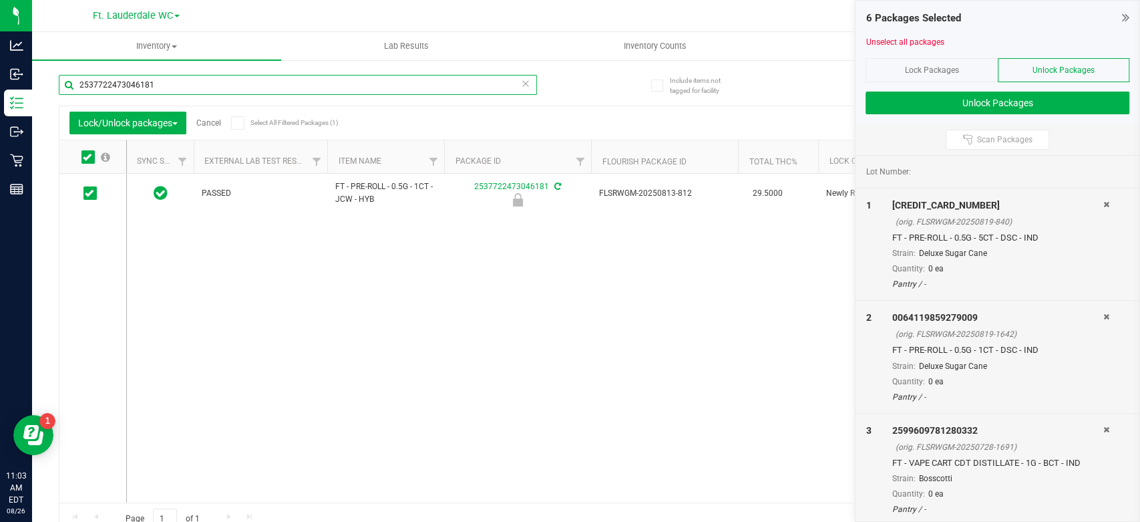
click at [230, 93] on input "2537722473046181" at bounding box center [298, 85] width 478 height 20
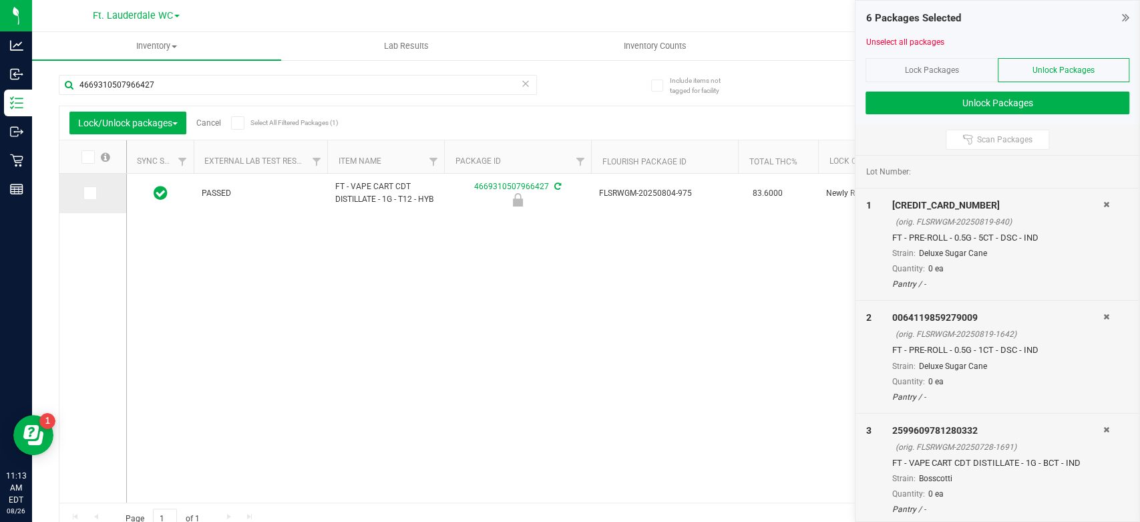
click at [97, 192] on label at bounding box center [92, 192] width 19 height 13
click at [0, 0] on input "checkbox" at bounding box center [0, 0] width 0 height 0
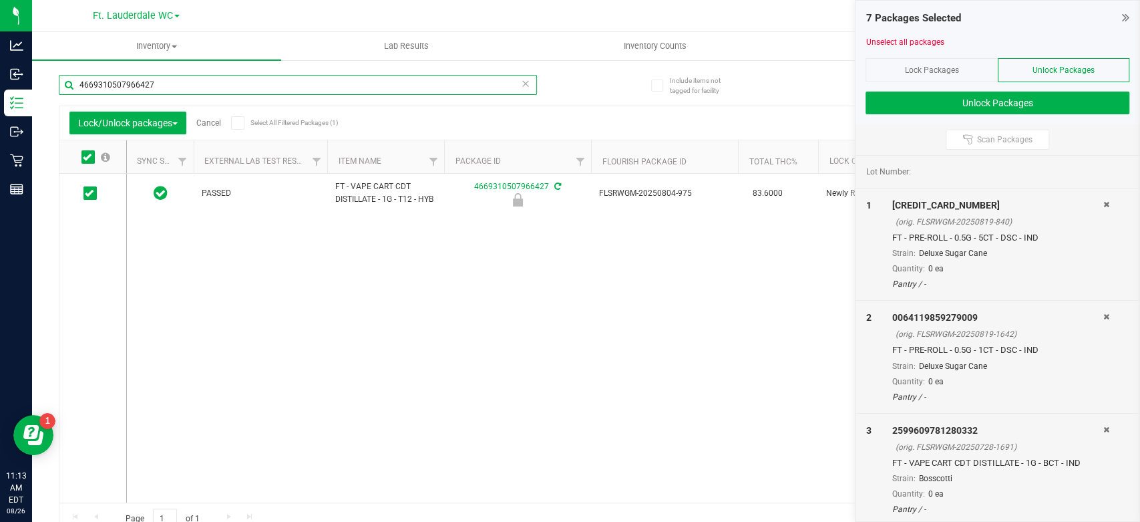
click at [219, 89] on input "4669310507966427" at bounding box center [298, 85] width 478 height 20
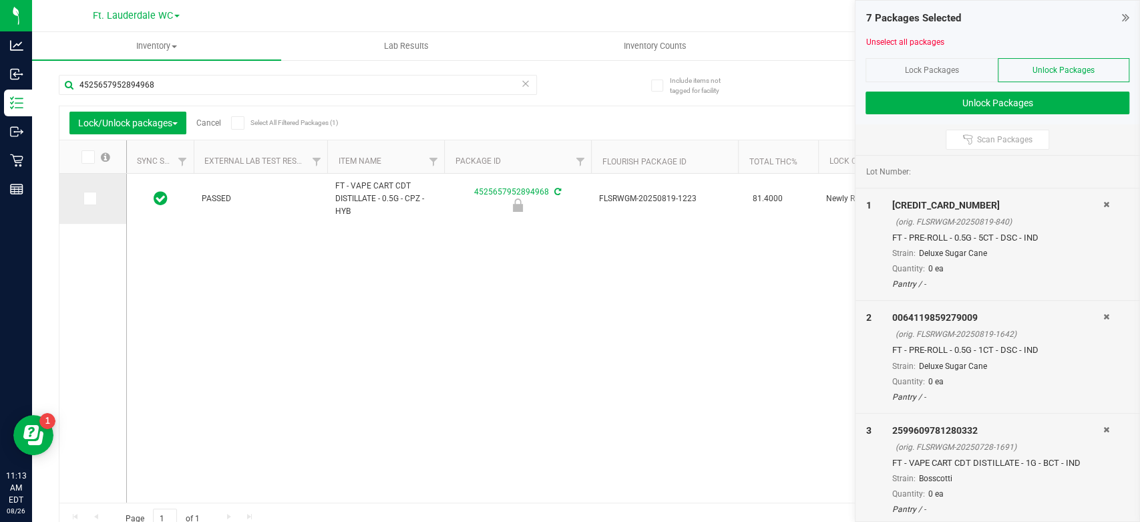
click at [92, 204] on span at bounding box center [89, 198] width 13 height 13
click at [0, 0] on input "checkbox" at bounding box center [0, 0] width 0 height 0
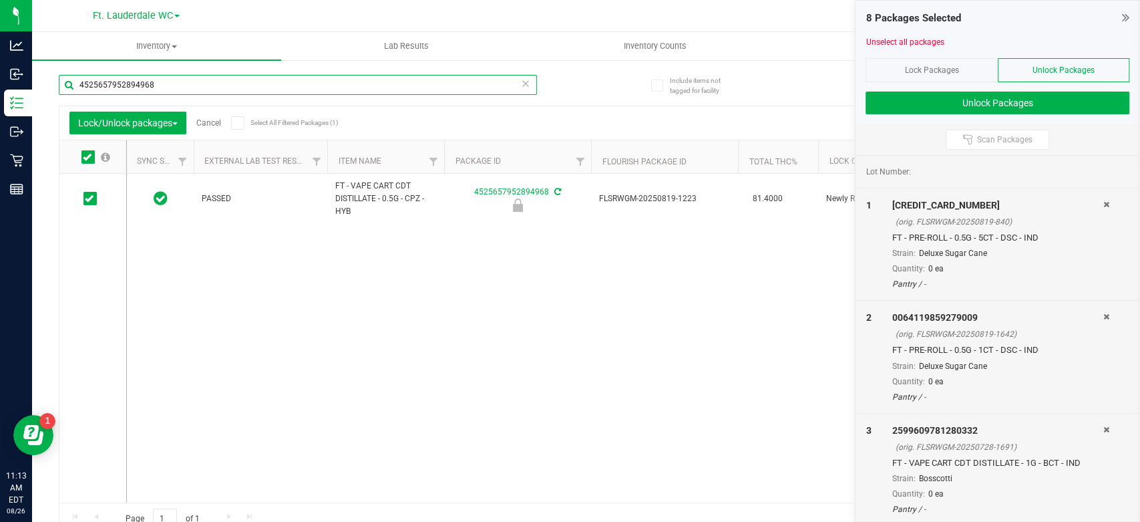
click at [200, 89] on input "4525657952894968" at bounding box center [298, 85] width 478 height 20
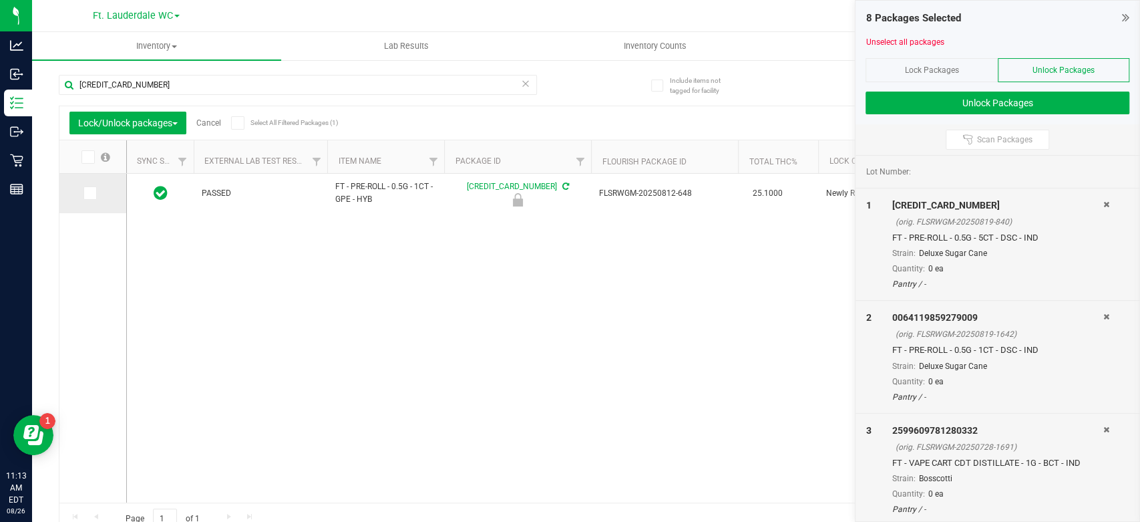
click at [87, 193] on icon at bounding box center [89, 193] width 9 height 0
click at [0, 0] on input "checkbox" at bounding box center [0, 0] width 0 height 0
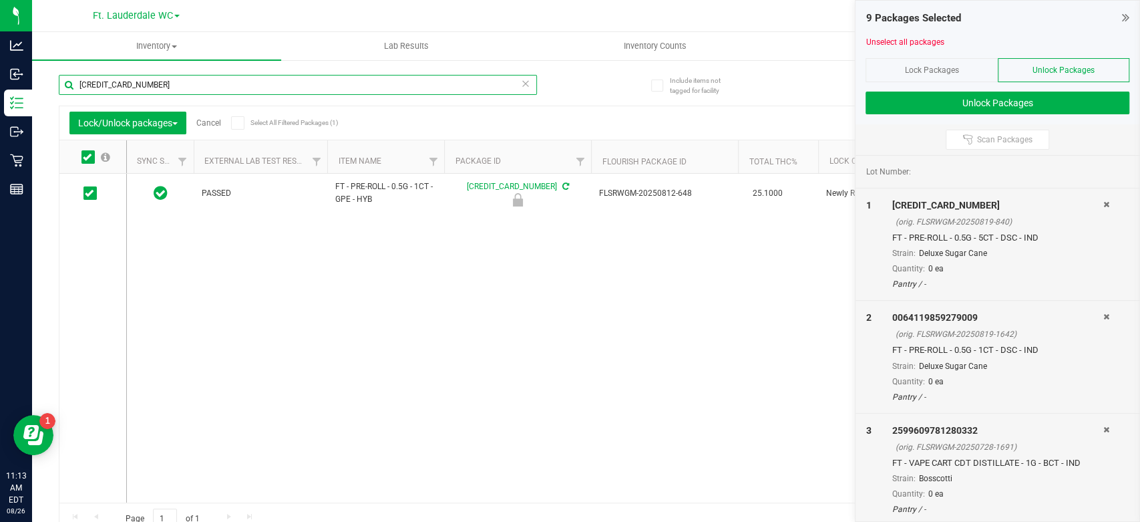
click at [220, 88] on input "[CREDIT_CARD_NUMBER]" at bounding box center [298, 85] width 478 height 20
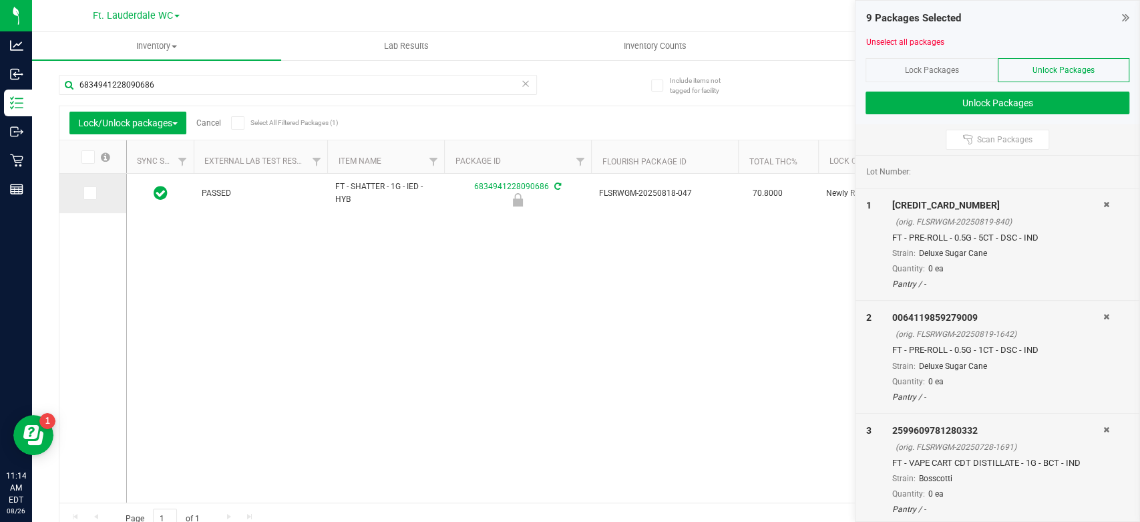
click at [87, 184] on td at bounding box center [92, 193] width 67 height 39
click at [83, 198] on span at bounding box center [89, 192] width 13 height 13
click at [0, 0] on input "checkbox" at bounding box center [0, 0] width 0 height 0
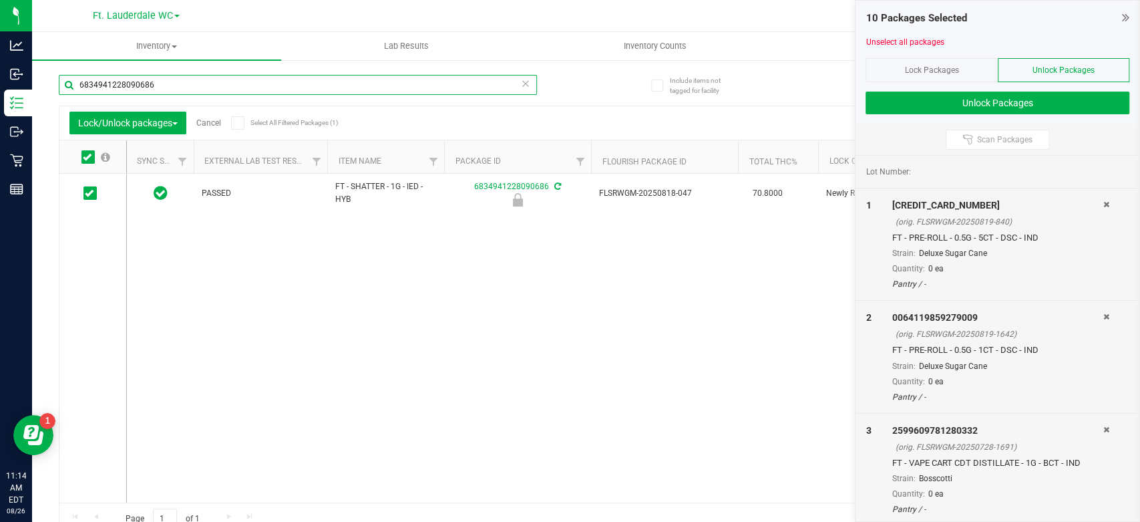
click at [175, 85] on input "6834941228090686" at bounding box center [298, 85] width 478 height 20
click at [175, 84] on input "6834941228090686" at bounding box center [298, 85] width 478 height 20
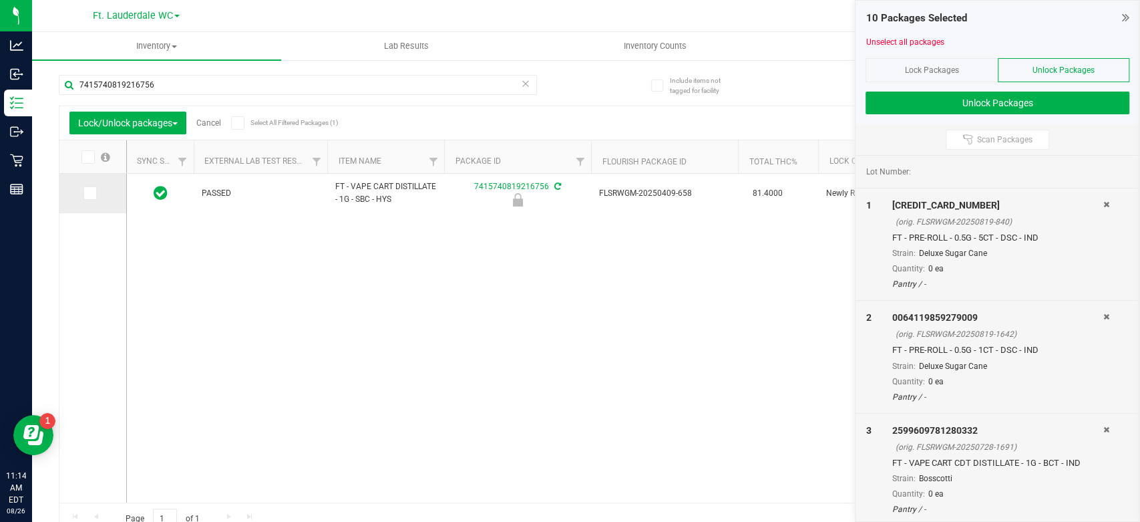
click at [81, 193] on td at bounding box center [92, 193] width 67 height 39
click at [91, 193] on icon at bounding box center [89, 193] width 9 height 0
click at [0, 0] on input "checkbox" at bounding box center [0, 0] width 0 height 0
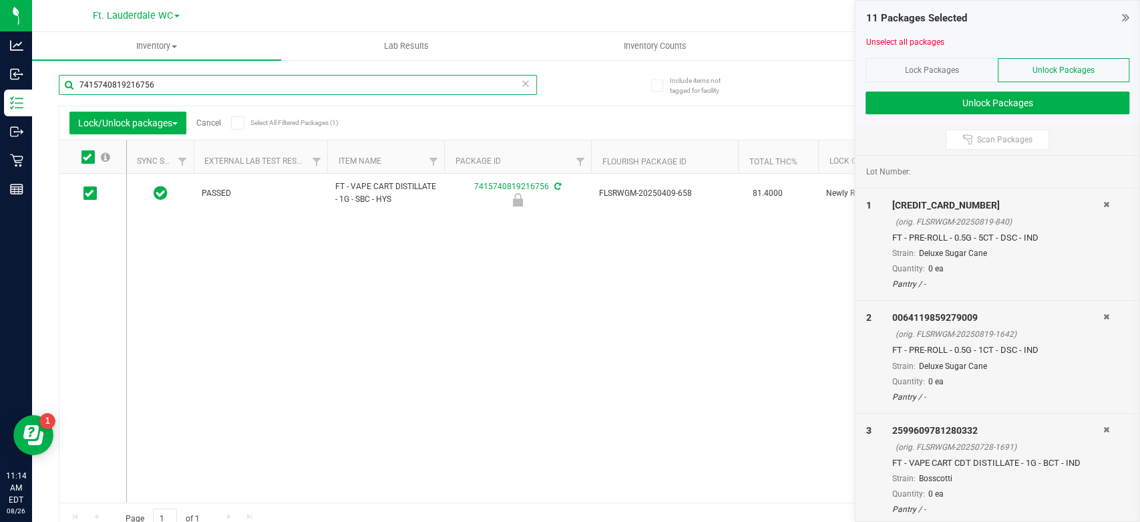
click at [180, 83] on input "7415740819216756" at bounding box center [298, 85] width 478 height 20
type input "7574424144799489"
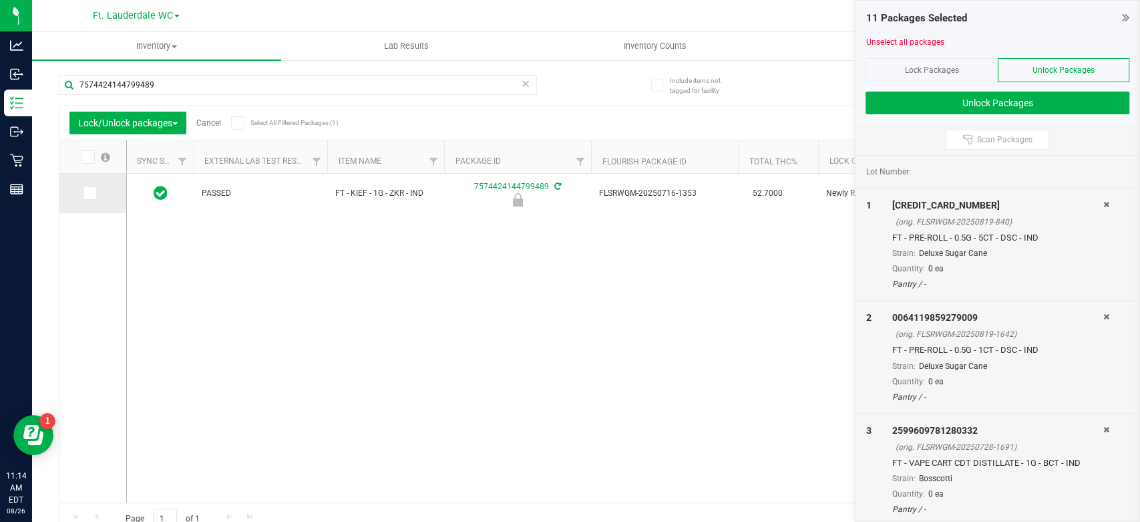
click at [89, 193] on icon at bounding box center [89, 193] width 9 height 0
click at [0, 0] on input "checkbox" at bounding box center [0, 0] width 0 height 0
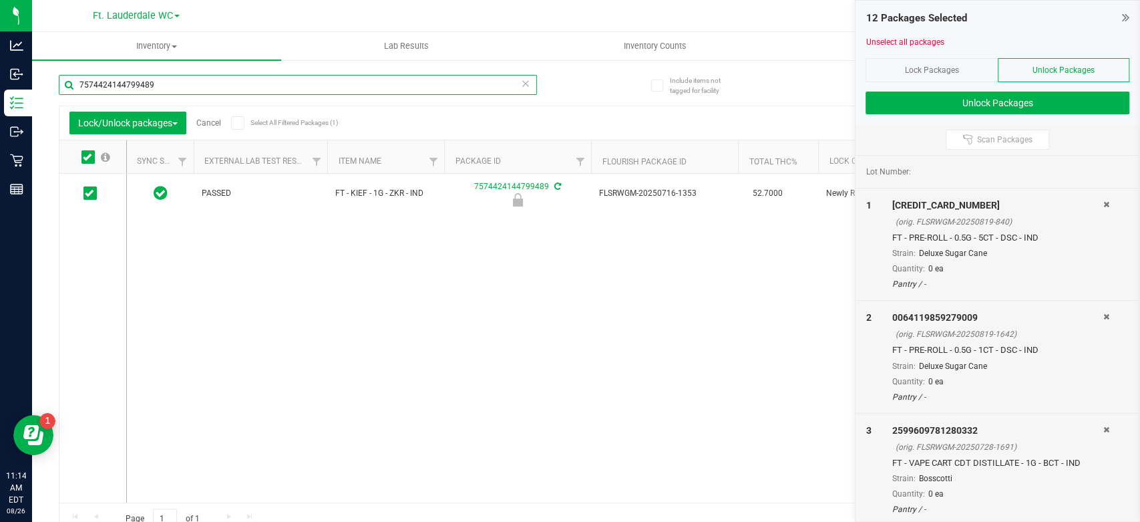
click at [211, 87] on input "7574424144799489" at bounding box center [298, 85] width 478 height 20
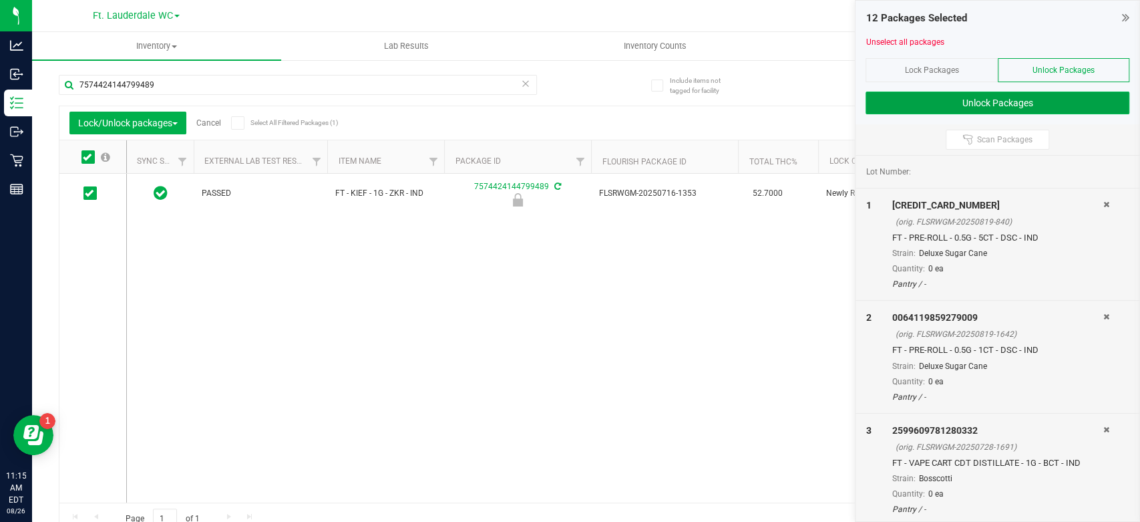
click at [951, 99] on button "Unlock Packages" at bounding box center [997, 102] width 264 height 23
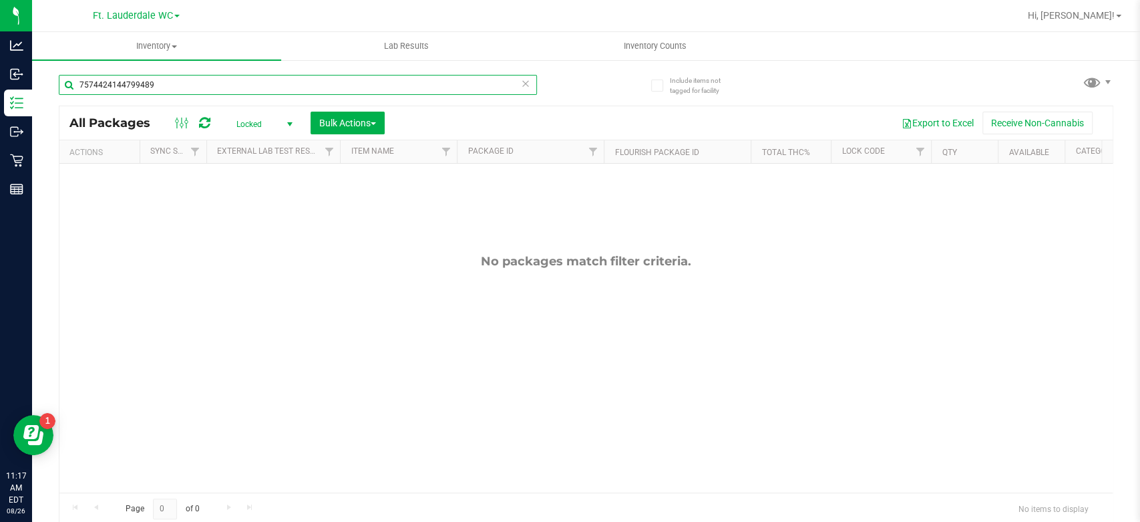
click at [399, 84] on input "7574424144799489" at bounding box center [298, 85] width 478 height 20
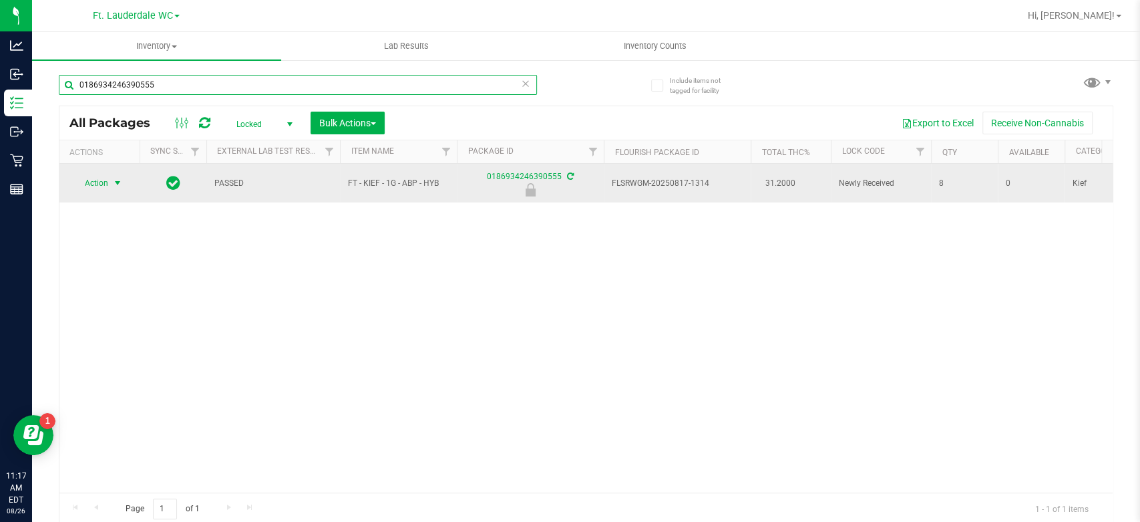
type input "0186934246390555"
click at [91, 178] on span "Action" at bounding box center [91, 183] width 36 height 19
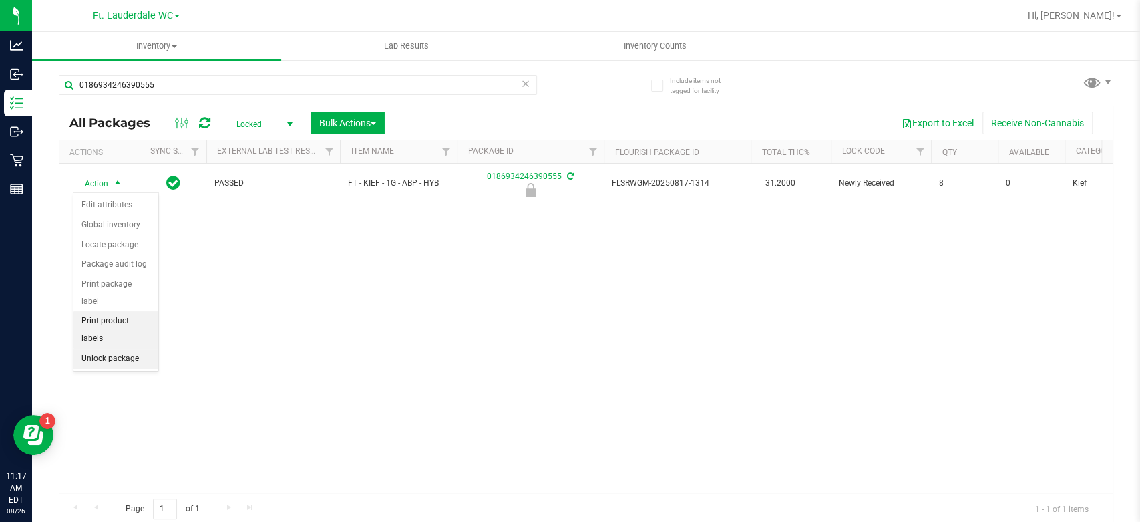
click at [109, 349] on li "Unlock package" at bounding box center [115, 359] width 85 height 20
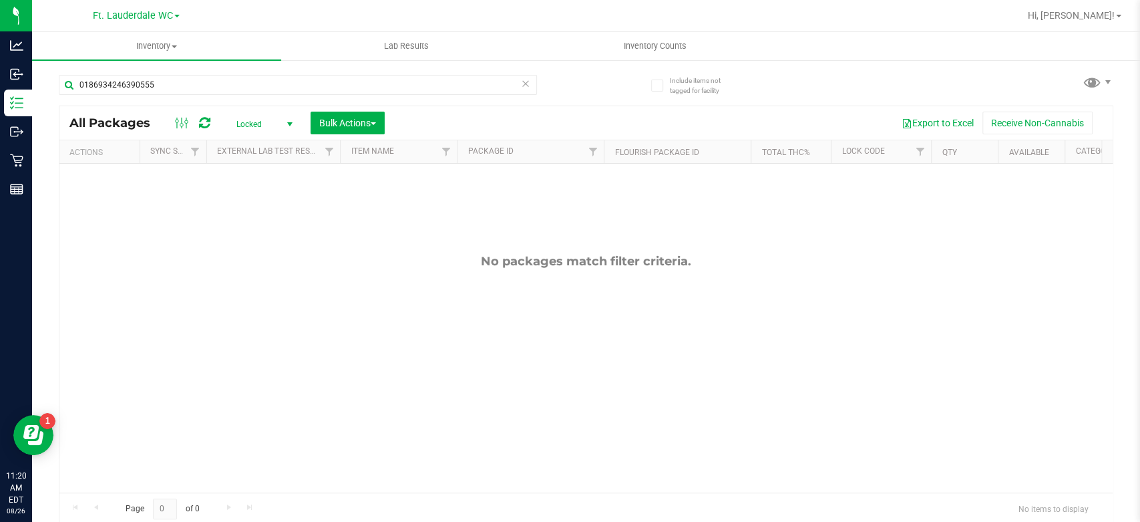
click at [417, 327] on div "No packages match filter criteria." at bounding box center [585, 373] width 1053 height 419
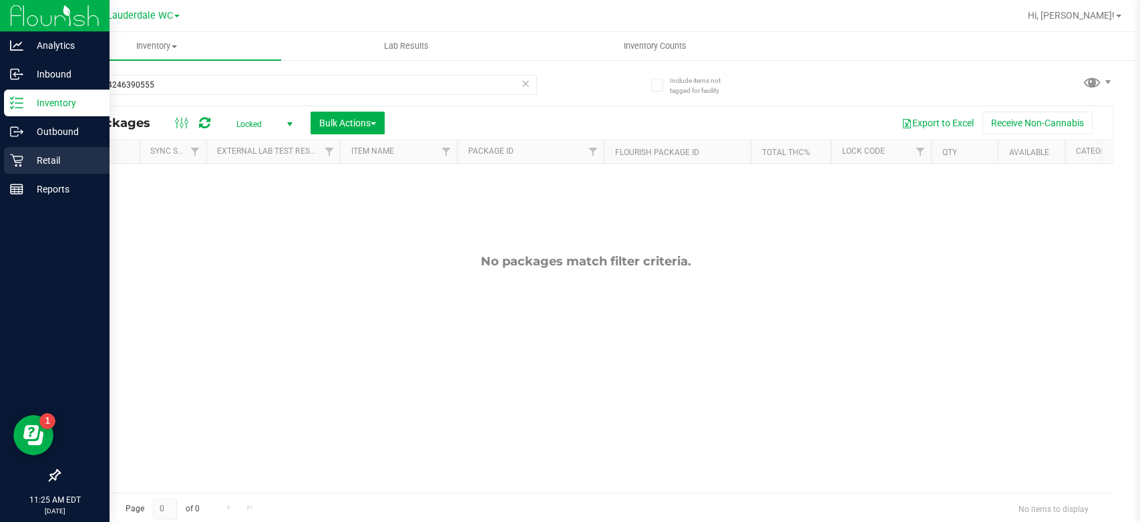
click at [11, 165] on icon at bounding box center [16, 160] width 13 height 13
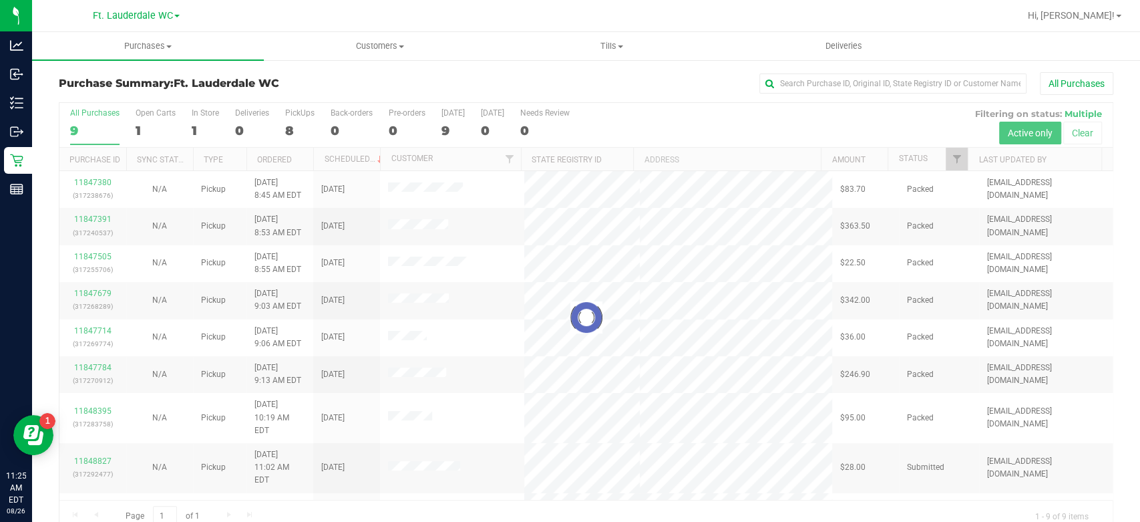
scroll to position [23, 0]
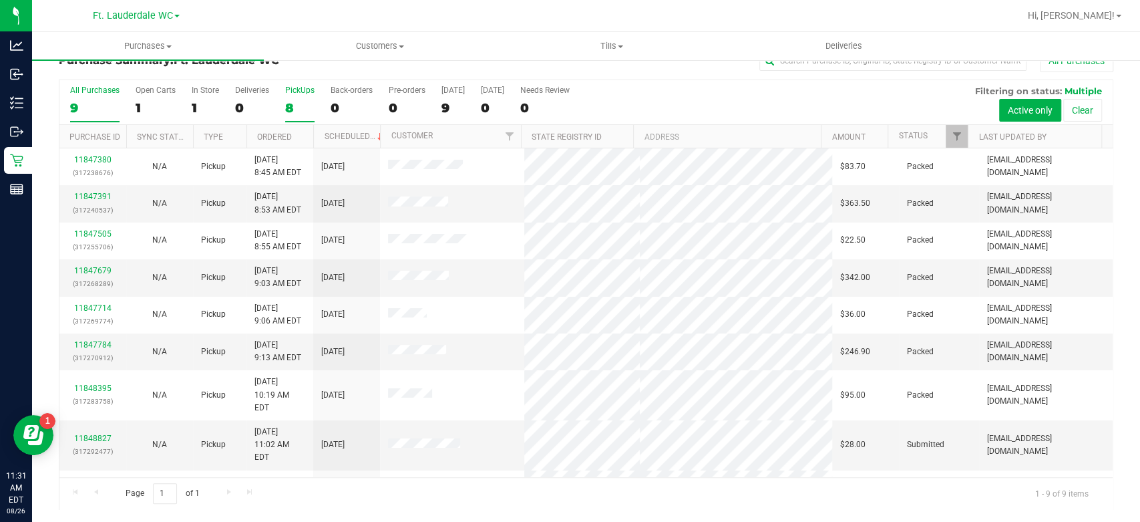
click at [292, 110] on div "8" at bounding box center [299, 107] width 29 height 15
click at [0, 0] on input "PickUps 8" at bounding box center [0, 0] width 0 height 0
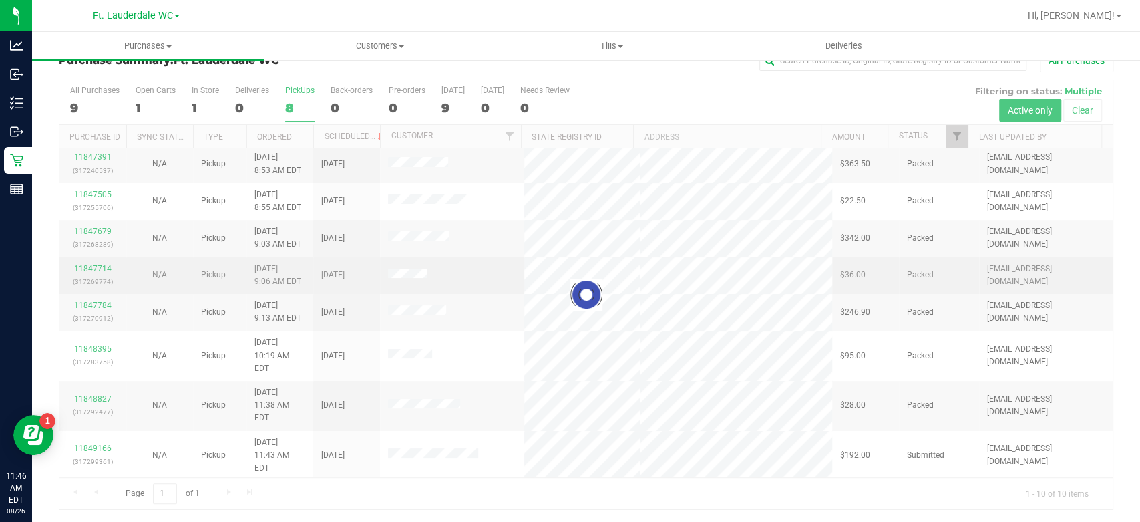
scroll to position [0, 0]
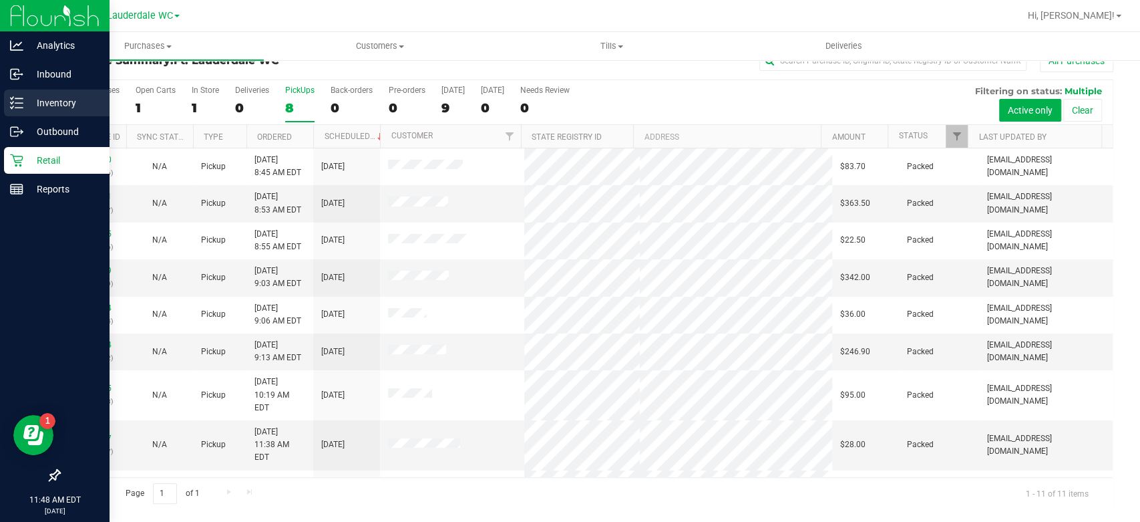
click at [24, 99] on p "Inventory" at bounding box center [63, 103] width 80 height 16
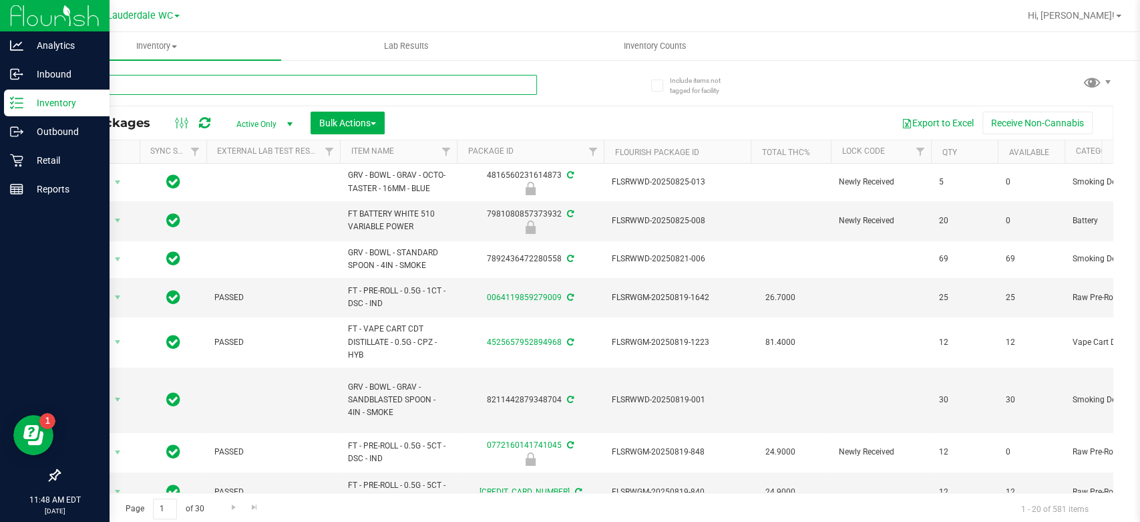
click at [230, 79] on input "text" at bounding box center [298, 85] width 478 height 20
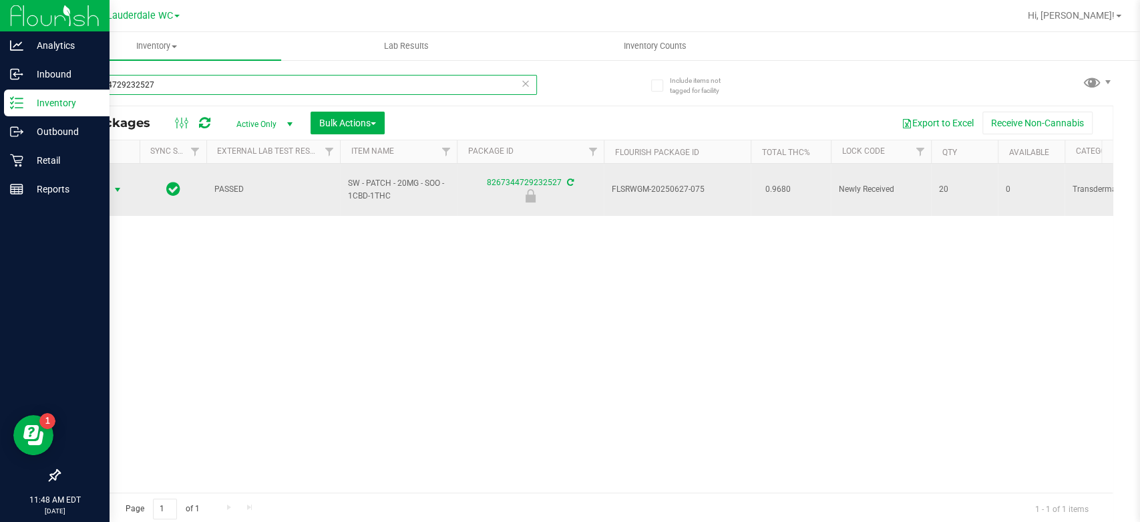
type input "8267344729232527"
click at [97, 187] on span "Action" at bounding box center [91, 189] width 36 height 19
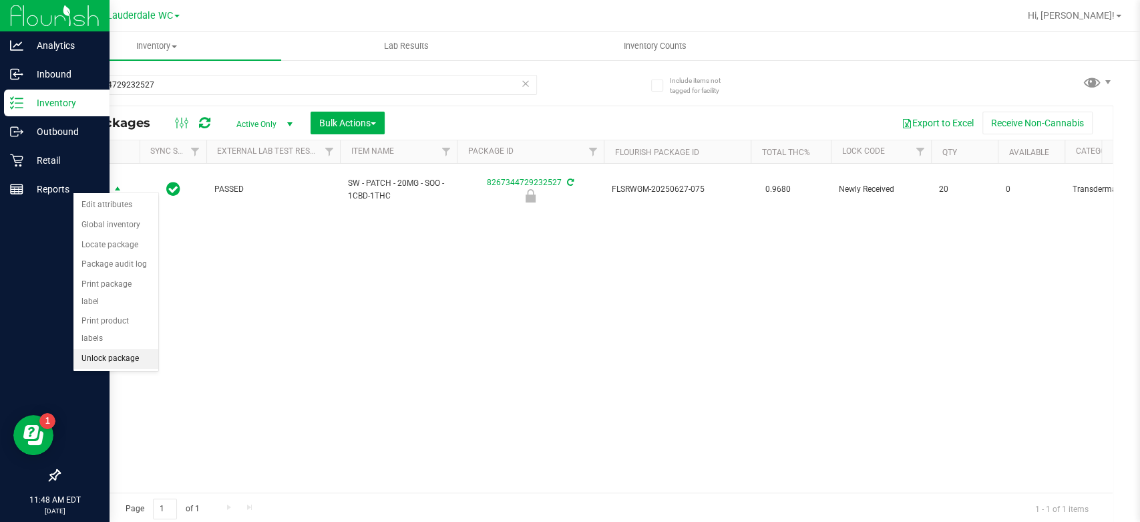
click at [105, 349] on li "Unlock package" at bounding box center [115, 359] width 85 height 20
